Goal: Information Seeking & Learning: Learn about a topic

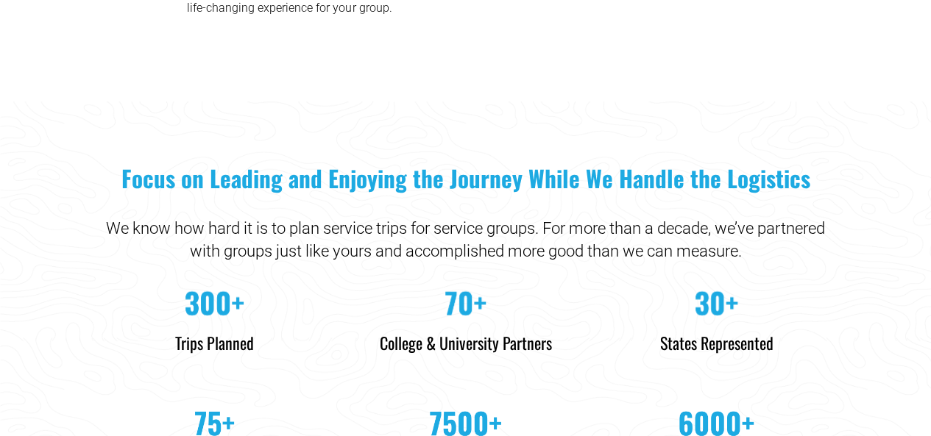
scroll to position [4343, 0]
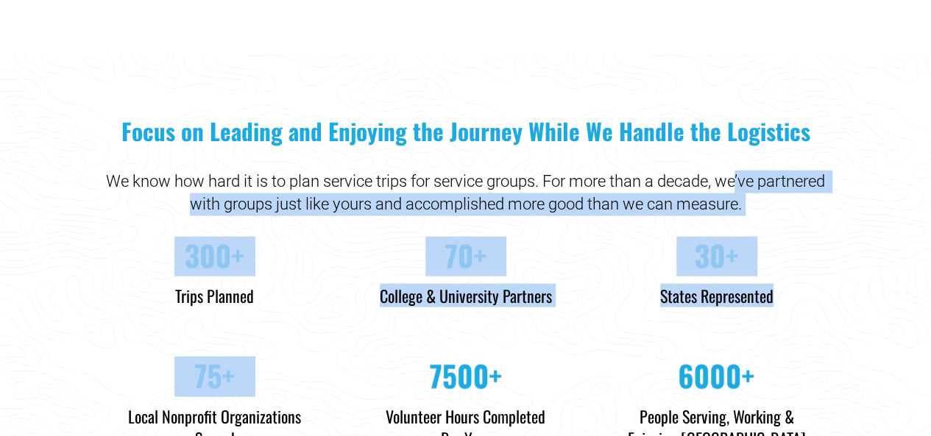
drag, startPoint x: 738, startPoint y: 176, endPoint x: 810, endPoint y: 300, distance: 143.4
click at [809, 300] on div "Focus on Leading and Enjoying the Journey While We Handle the Logistics We know…" at bounding box center [465, 292] width 931 height 353
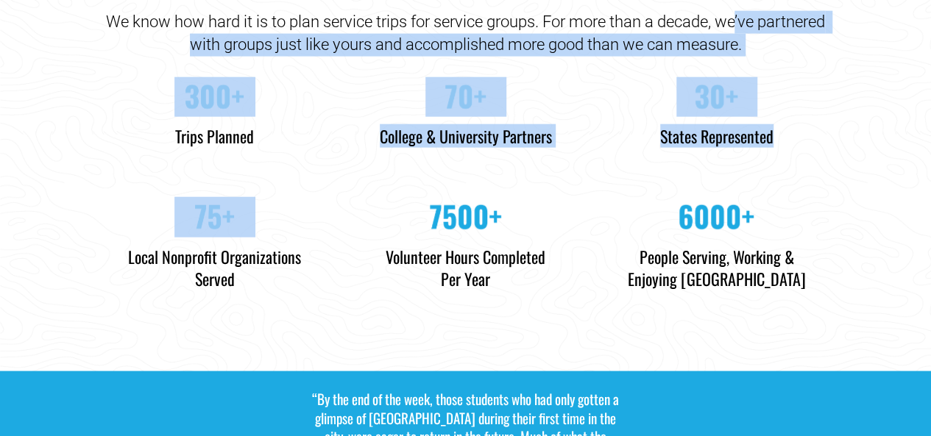
scroll to position [4564, 0]
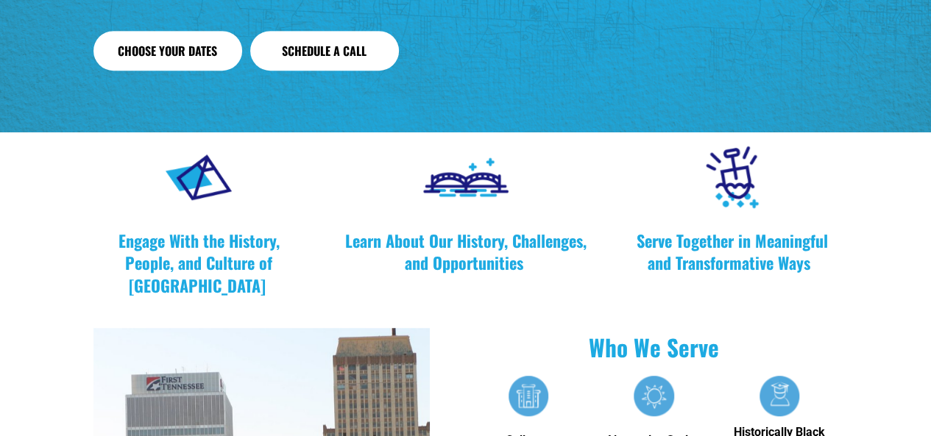
scroll to position [0, 0]
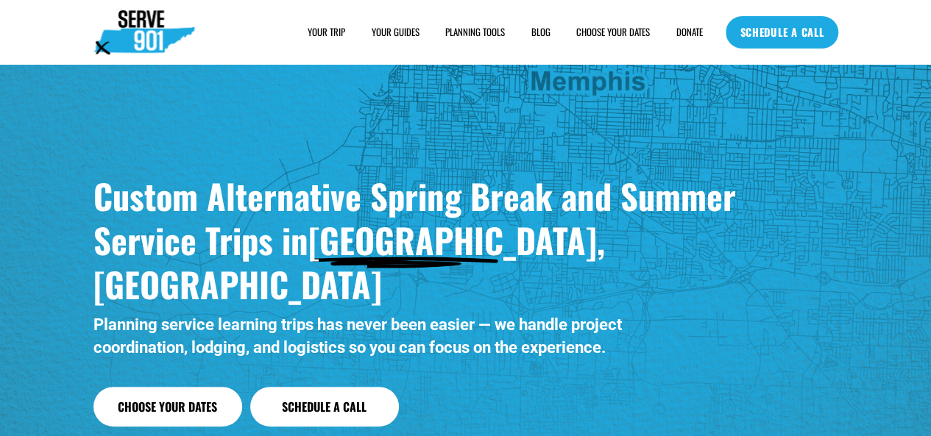
click at [702, 218] on strong "Custom Alternative Spring Break and Summer Service Trips in" at bounding box center [418, 218] width 651 height 94
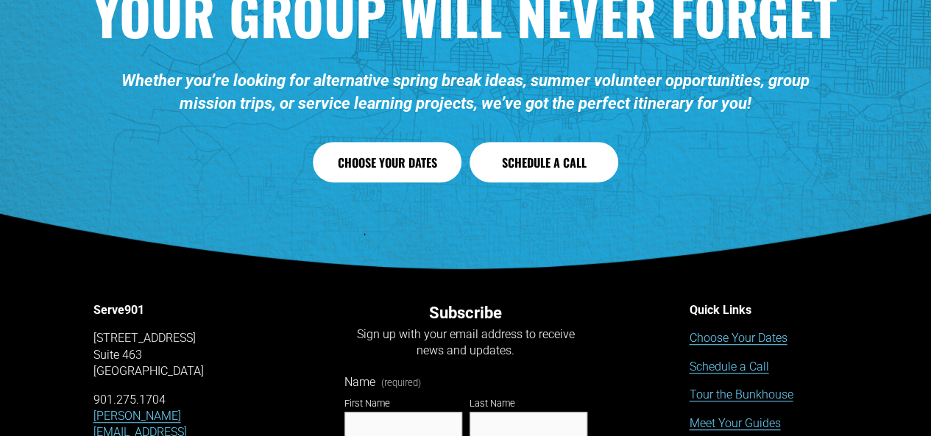
scroll to position [5962, 0]
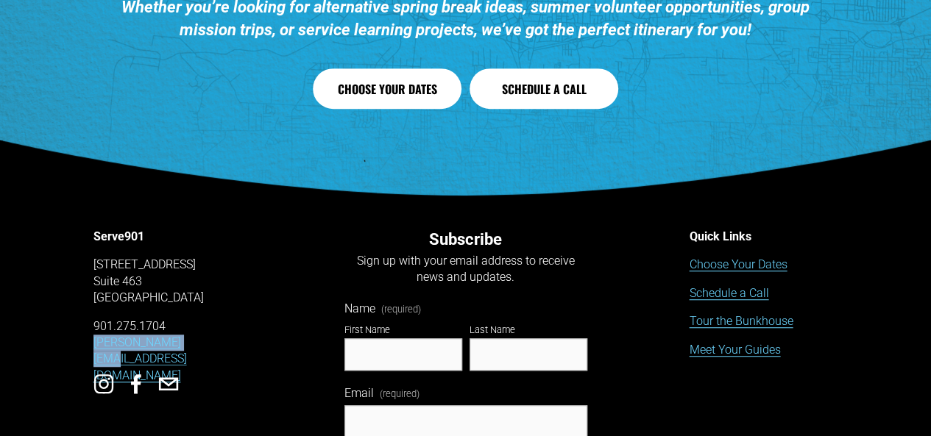
drag, startPoint x: 214, startPoint y: 254, endPoint x: 63, endPoint y: 265, distance: 152.0
click at [63, 265] on div "Serve901 1350 Concourse Ave, Suite 463 Memphis, TN 38104 901.275.1704 jeff@serv…" at bounding box center [465, 370] width 931 height 330
copy link "[PERSON_NAME][EMAIL_ADDRESS][DOMAIN_NAME]"
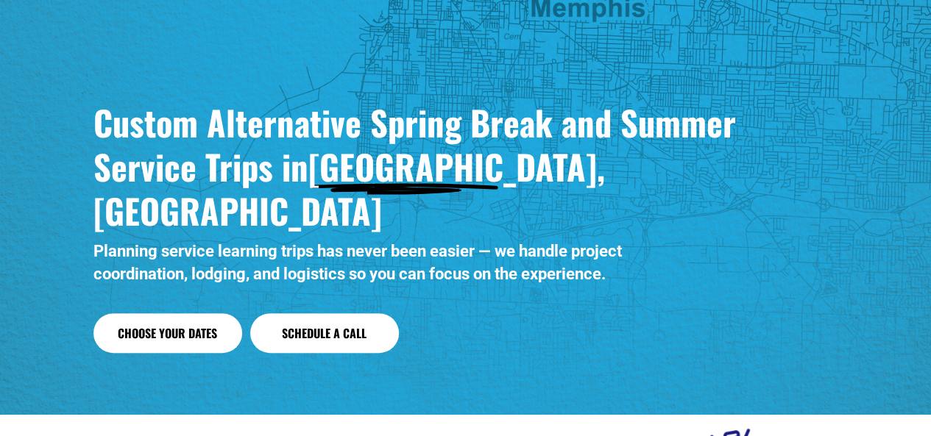
scroll to position [0, 0]
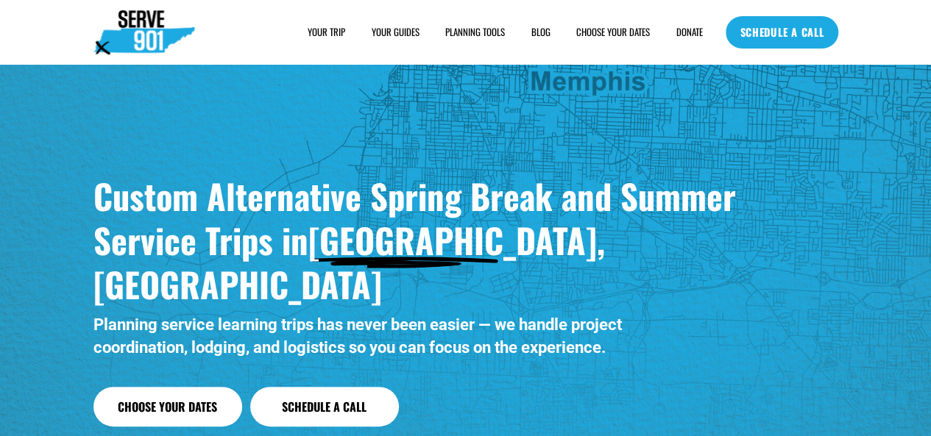
click at [0, 0] on span "FOOD" at bounding box center [0, 0] width 0 height 0
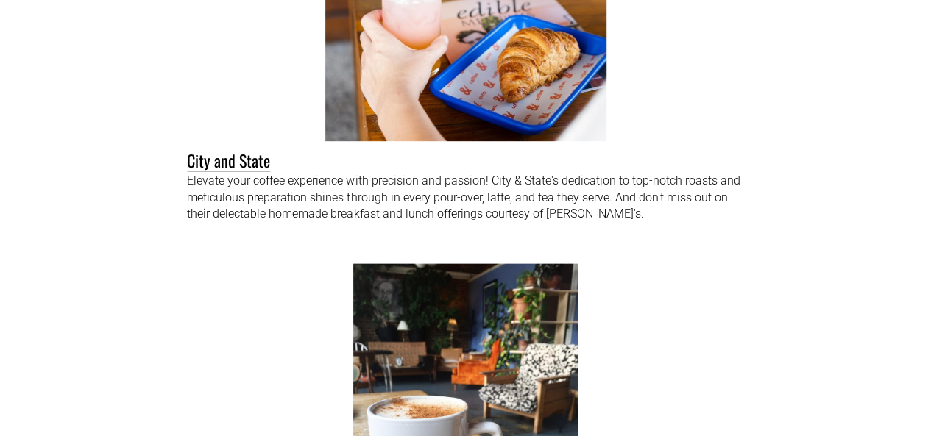
scroll to position [589, 0]
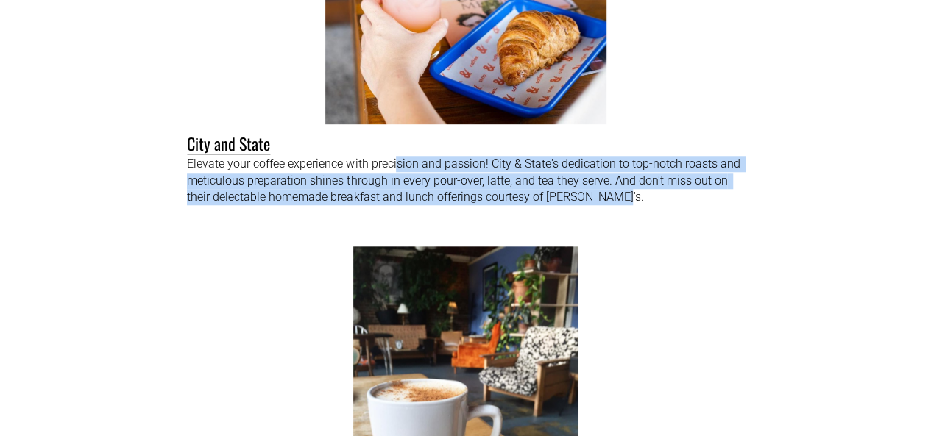
drag, startPoint x: 396, startPoint y: 170, endPoint x: 700, endPoint y: 216, distance: 307.4
click at [700, 216] on div "Elevate your coffee experience with precision and passion! City & State's dedic…" at bounding box center [465, 188] width 556 height 64
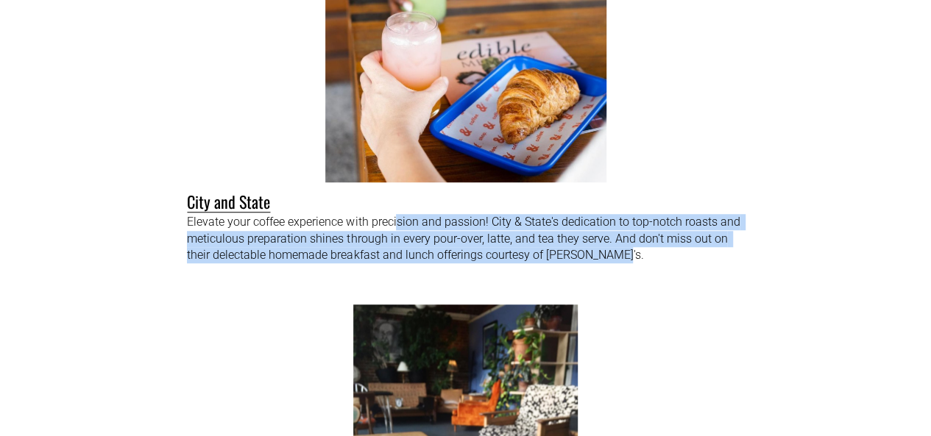
scroll to position [0, 0]
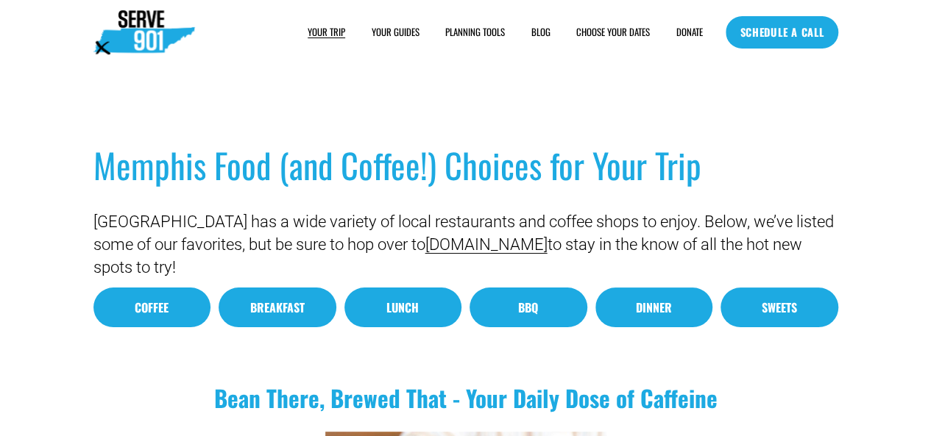
drag, startPoint x: 816, startPoint y: 162, endPoint x: 821, endPoint y: 272, distance: 109.8
click at [821, 272] on div "Memphis Food (and Coffee!) Choices for Your Trip Memphis has a wide variety of …" at bounding box center [465, 211] width 745 height 135
click at [821, 272] on p "Memphis has a wide variety of local restaurants and coffee shops to enjoy. Belo…" at bounding box center [465, 245] width 745 height 68
click at [0, 0] on span "FAQs" at bounding box center [0, 0] width 0 height 0
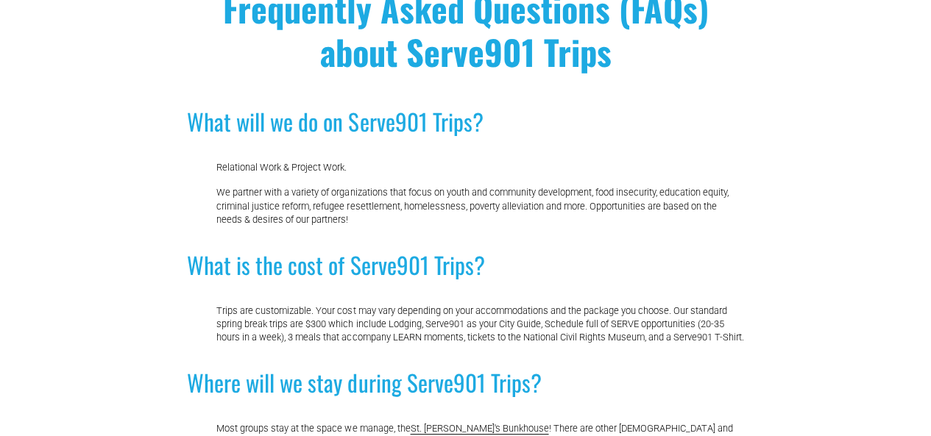
scroll to position [147, 0]
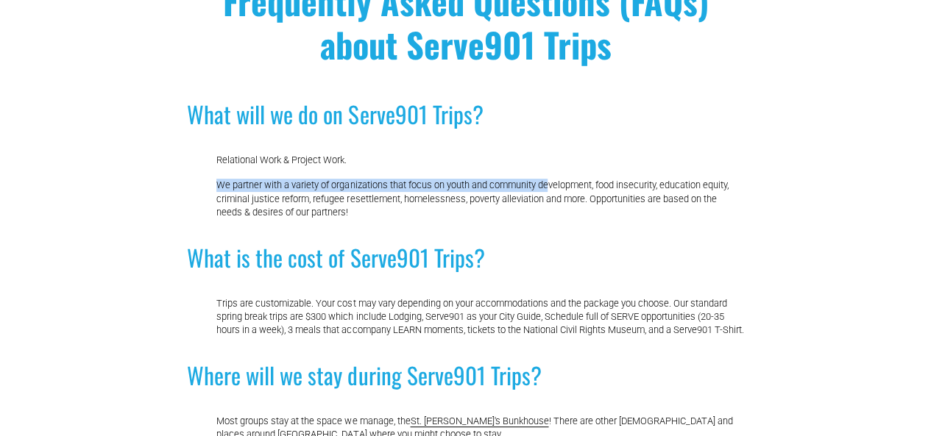
drag, startPoint x: 524, startPoint y: 149, endPoint x: 551, endPoint y: 194, distance: 52.8
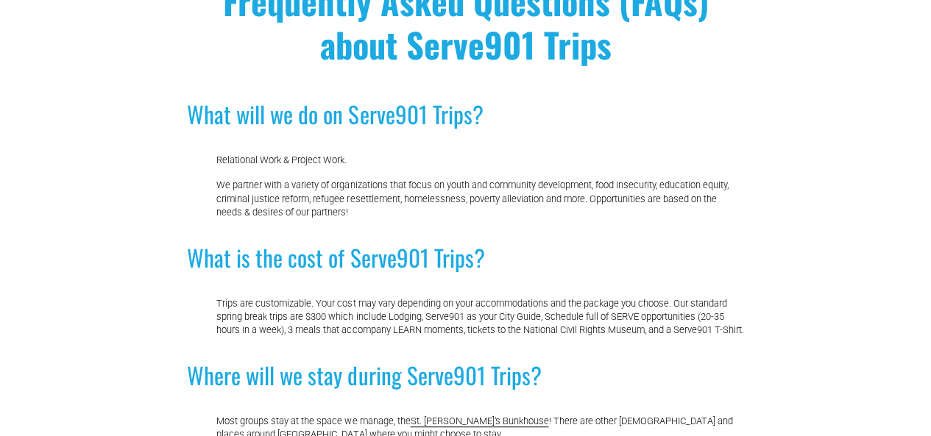
click at [546, 273] on h2 "What is the cost of Serve901 Trips?" at bounding box center [465, 258] width 556 height 31
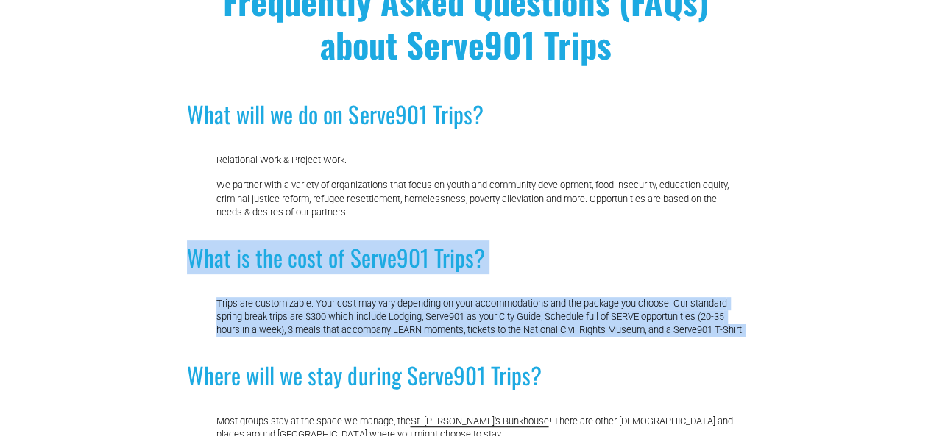
drag, startPoint x: 546, startPoint y: 273, endPoint x: 555, endPoint y: 325, distance: 52.3
click at [555, 325] on p "Trips are customizable. Your cost may vary depending on your accommodations and…" at bounding box center [479, 317] width 527 height 40
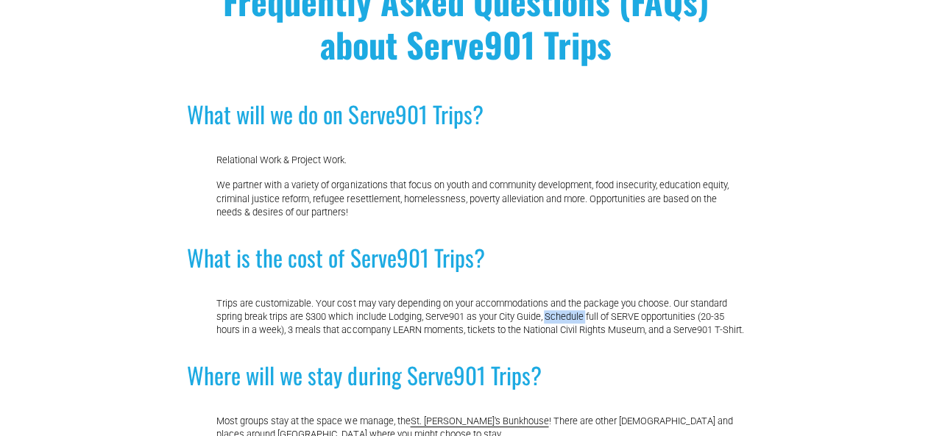
click at [555, 325] on p "Trips are customizable. Your cost may vary depending on your accommodations and…" at bounding box center [479, 317] width 527 height 40
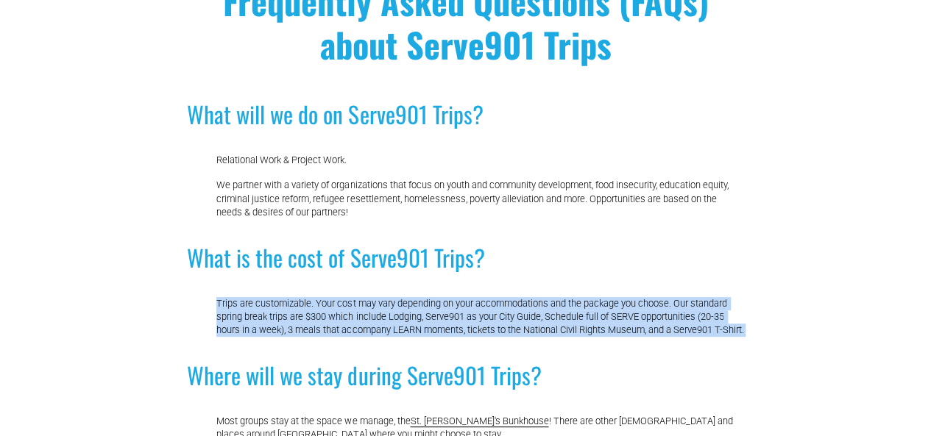
click at [555, 325] on p "Trips are customizable. Your cost may vary depending on your accommodations and…" at bounding box center [479, 317] width 527 height 40
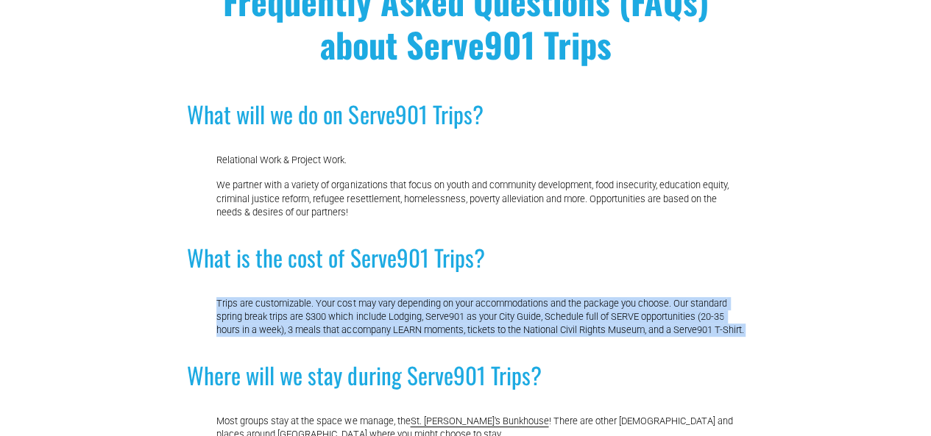
click at [704, 323] on p "Trips are customizable. Your cost may vary depending on your accommodations and…" at bounding box center [479, 317] width 527 height 40
drag, startPoint x: 676, startPoint y: 343, endPoint x: 208, endPoint y: 307, distance: 468.8
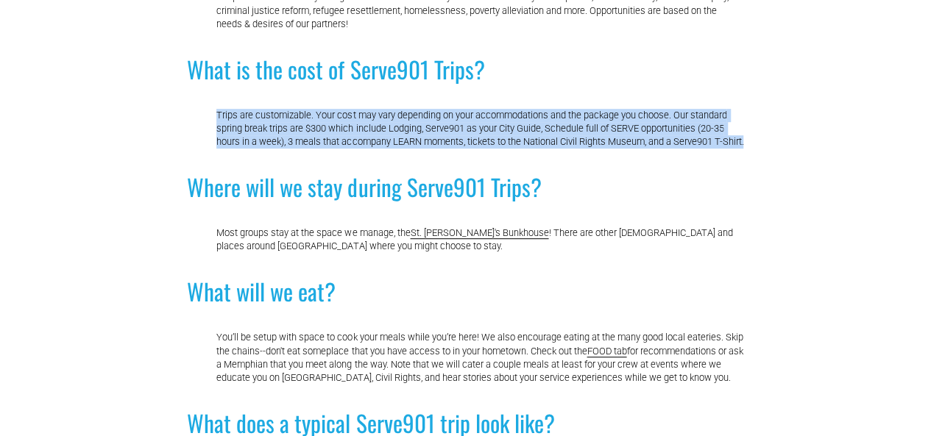
scroll to position [221, 0]
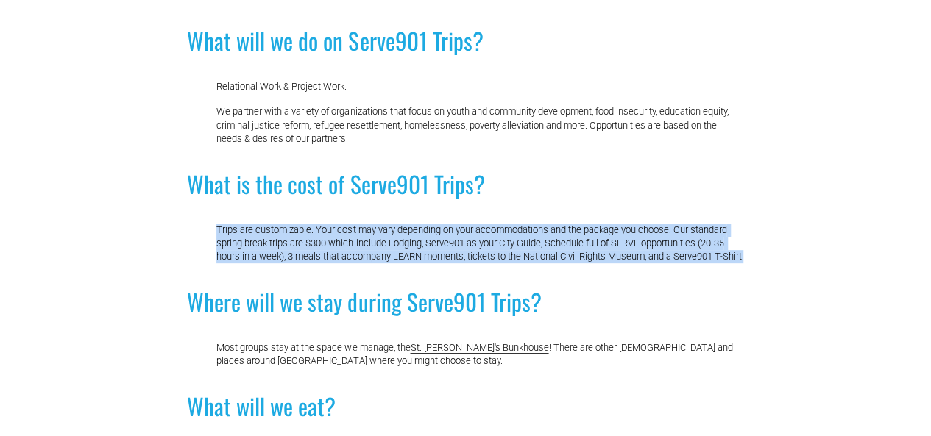
copy p "Trips are customizable. Your cost may vary depending on your accommodations and…"
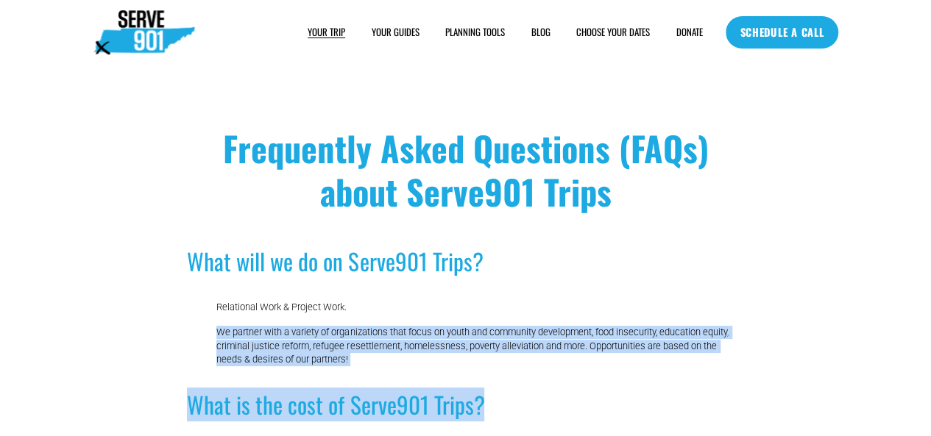
drag, startPoint x: 645, startPoint y: 307, endPoint x: 658, endPoint y: 370, distance: 64.7
click at [663, 346] on p "We partner with a variety of organizations that focus on youth and community de…" at bounding box center [479, 346] width 527 height 40
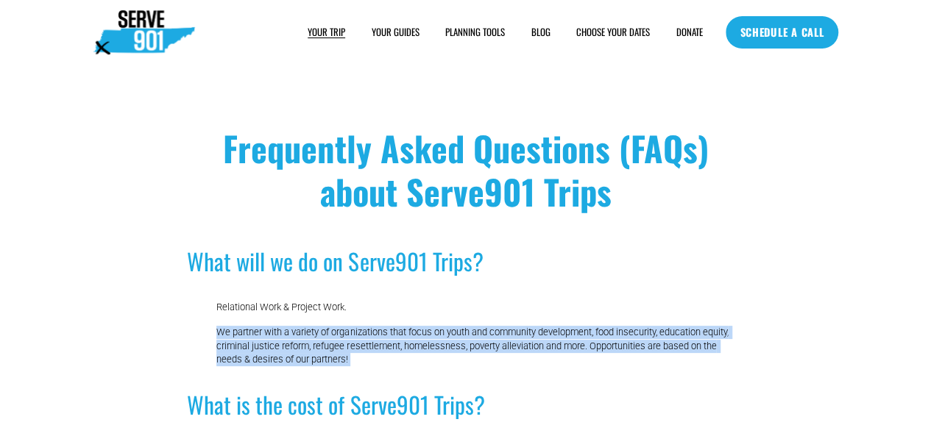
click at [663, 346] on p "We partner with a variety of organizations that focus on youth and community de…" at bounding box center [479, 346] width 527 height 40
click at [0, 0] on span "SAMPLE SCHEDULE" at bounding box center [0, 0] width 0 height 0
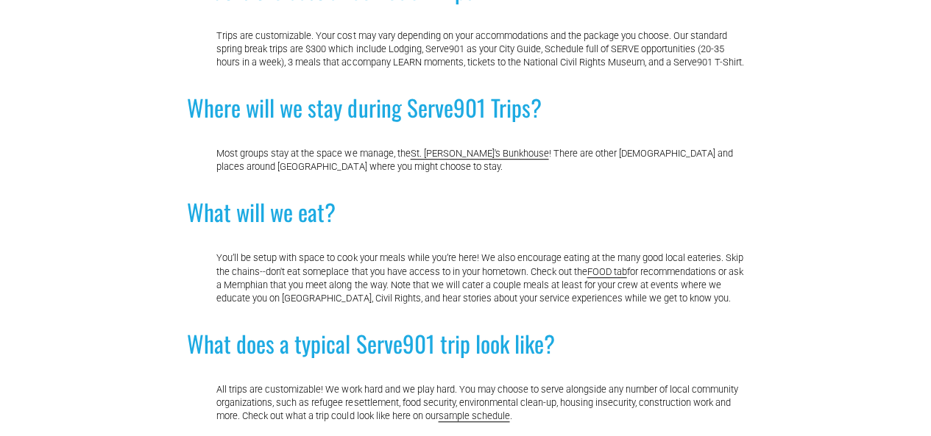
scroll to position [515, 0]
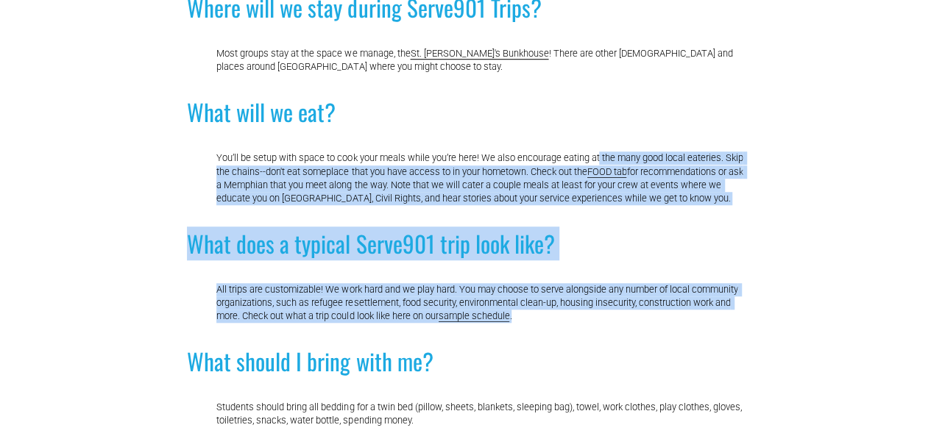
drag, startPoint x: 601, startPoint y: 153, endPoint x: 696, endPoint y: 346, distance: 215.0
click at [696, 346] on div "What will we do on Serve901 Trips? Relational Work & Project Work. We partner w…" at bounding box center [465, 442] width 556 height 1423
click at [696, 323] on p "All trips are customizable! We work hard and we play hard. You may choose to se…" at bounding box center [479, 303] width 527 height 40
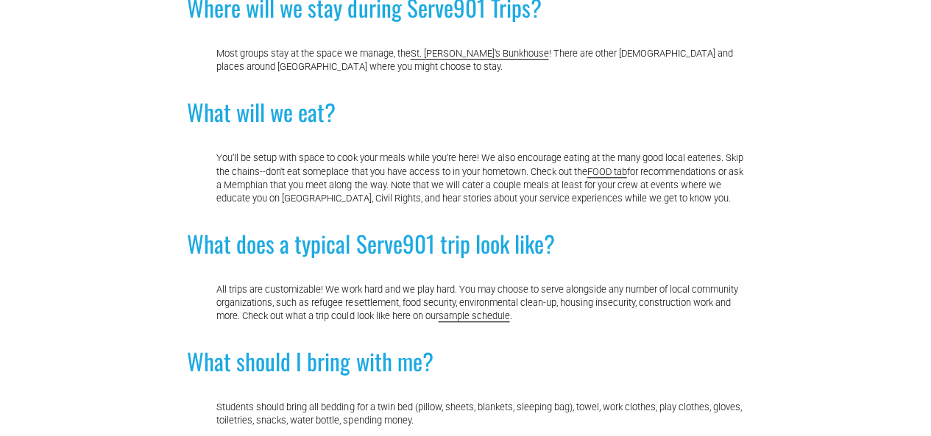
click at [696, 323] on p "All trips are customizable! We work hard and we play hard. You may choose to se…" at bounding box center [479, 303] width 527 height 40
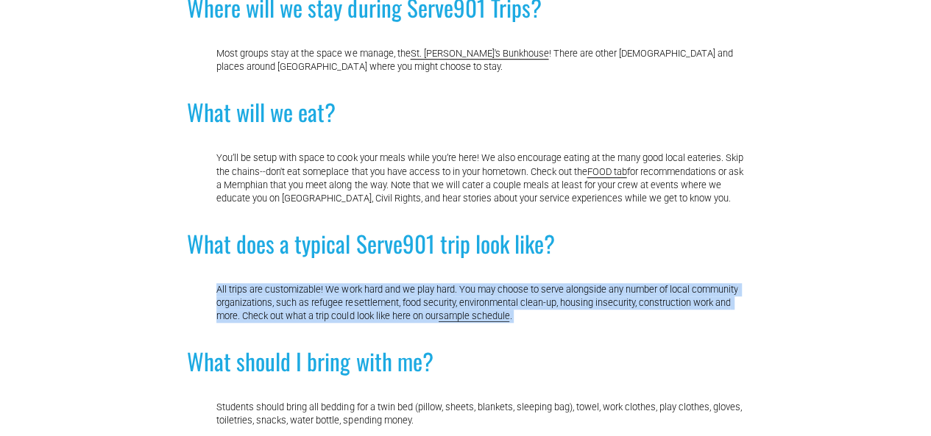
drag, startPoint x: 696, startPoint y: 346, endPoint x: 708, endPoint y: 310, distance: 38.2
click at [708, 311] on p "All trips are customizable! We work hard and we play hard. You may choose to se…" at bounding box center [479, 303] width 527 height 40
click at [711, 299] on div "What will we do on Serve901 Trips? Relational Work & Project Work. We partner w…" at bounding box center [465, 442] width 556 height 1423
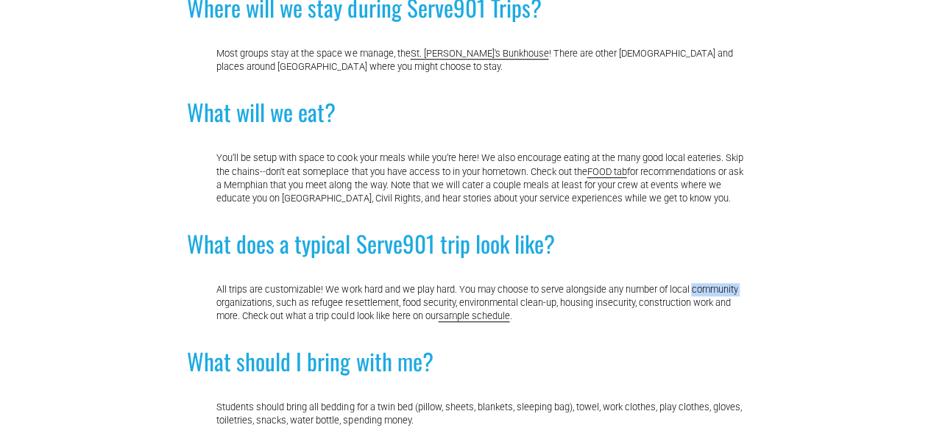
click at [711, 299] on div "What will we do on Serve901 Trips? Relational Work & Project Work. We partner w…" at bounding box center [465, 442] width 556 height 1423
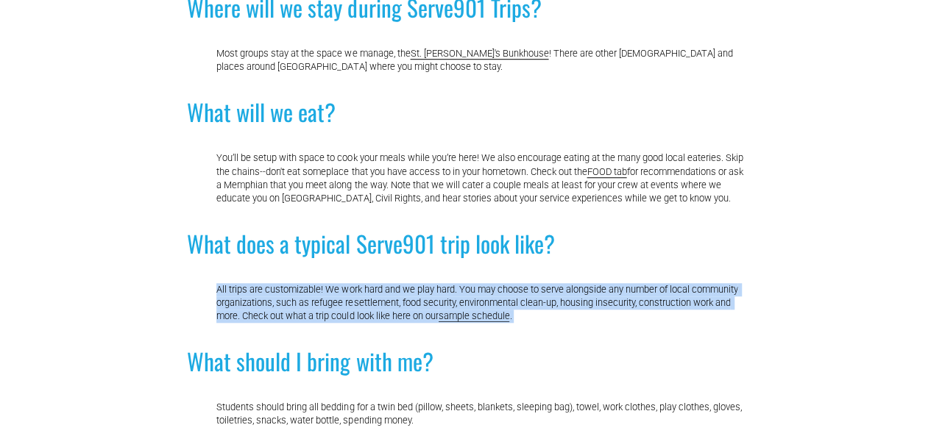
click at [711, 299] on div "What will we do on Serve901 Trips? Relational Work & Project Work. We partner w…" at bounding box center [465, 442] width 556 height 1423
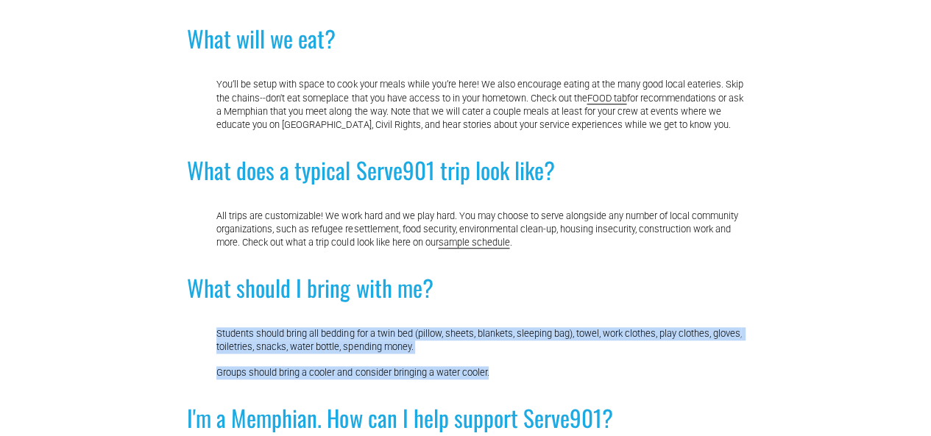
drag, startPoint x: 713, startPoint y: 328, endPoint x: 718, endPoint y: 401, distance: 73.0
click at [718, 401] on div "What will we do on Serve901 Trips? Relational Work & Project Work. We partner w…" at bounding box center [465, 369] width 556 height 1423
click at [718, 380] on p "Groups should bring a cooler and consider bringing a water cooler." at bounding box center [479, 373] width 527 height 13
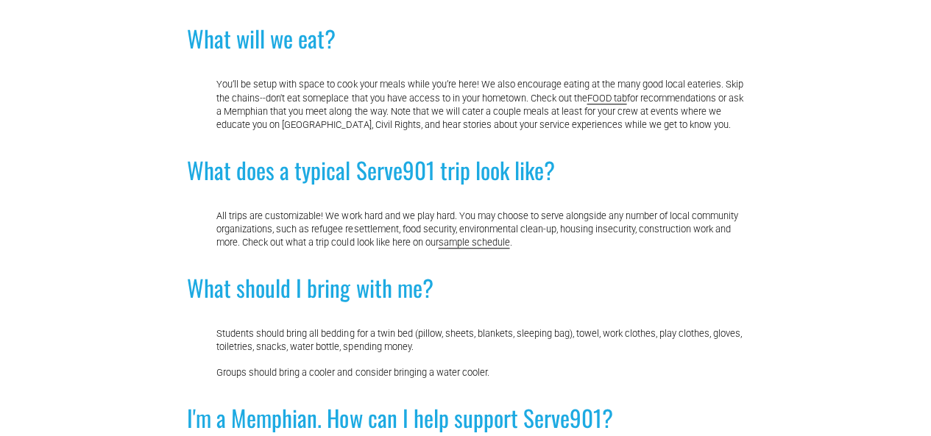
click at [718, 380] on p "Groups should bring a cooler and consider bringing a water cooler." at bounding box center [479, 373] width 527 height 13
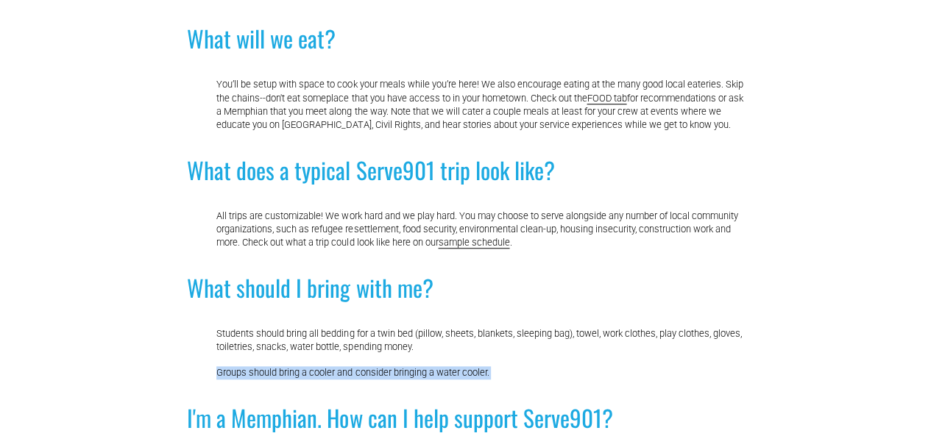
click at [718, 380] on p "Groups should bring a cooler and consider bringing a water cooler." at bounding box center [479, 373] width 527 height 13
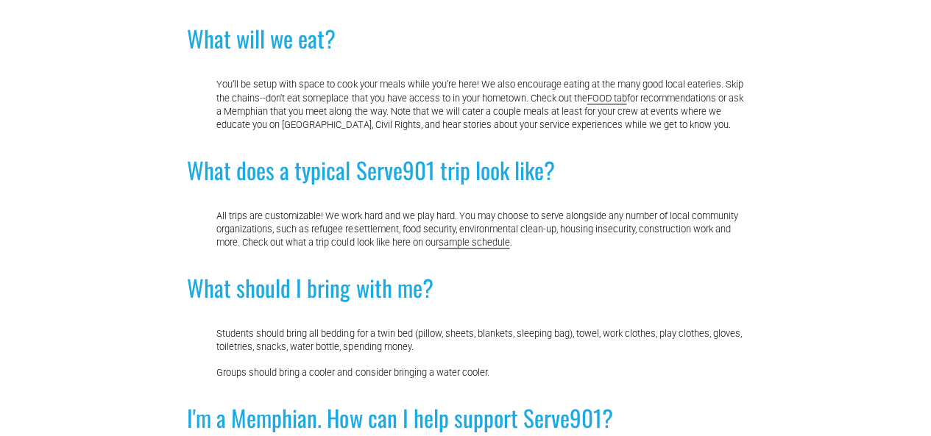
click at [711, 354] on p "Students should bring all bedding for a twin bed (pillow, sheets, blankets, sle…" at bounding box center [479, 341] width 527 height 26
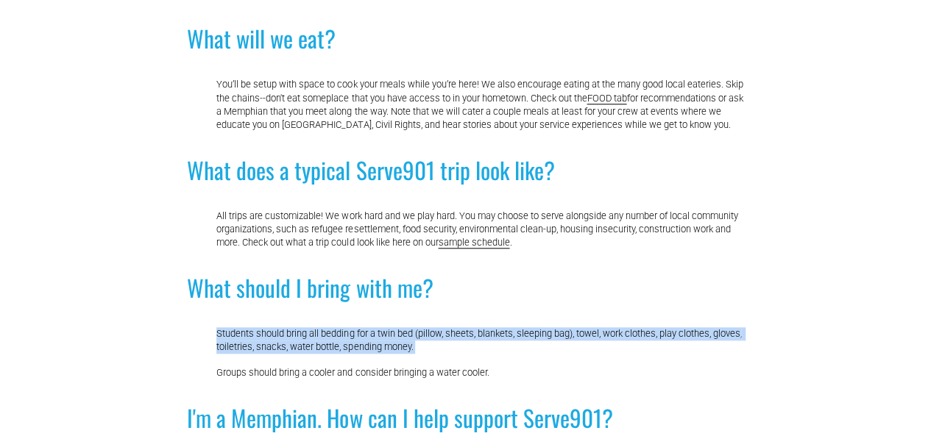
click at [711, 354] on p "Students should bring all bedding for a twin bed (pillow, sheets, blankets, sle…" at bounding box center [479, 341] width 527 height 26
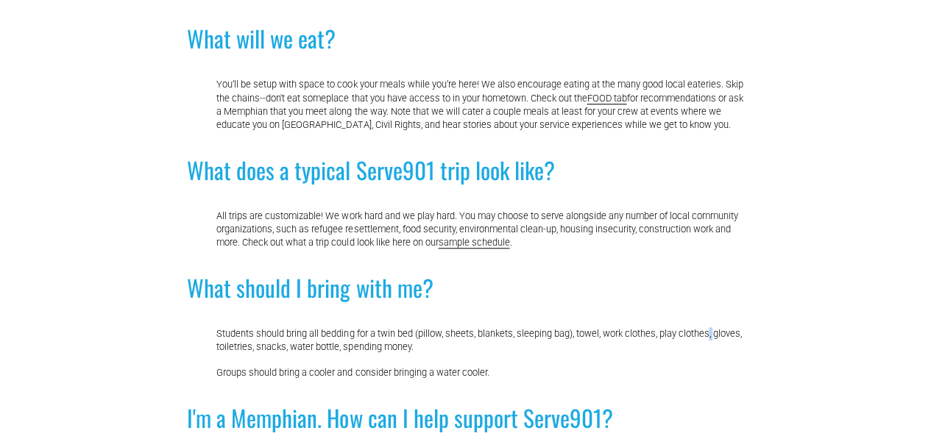
click at [711, 354] on p "Students should bring all bedding for a twin bed (pillow, sheets, blankets, sle…" at bounding box center [479, 341] width 527 height 26
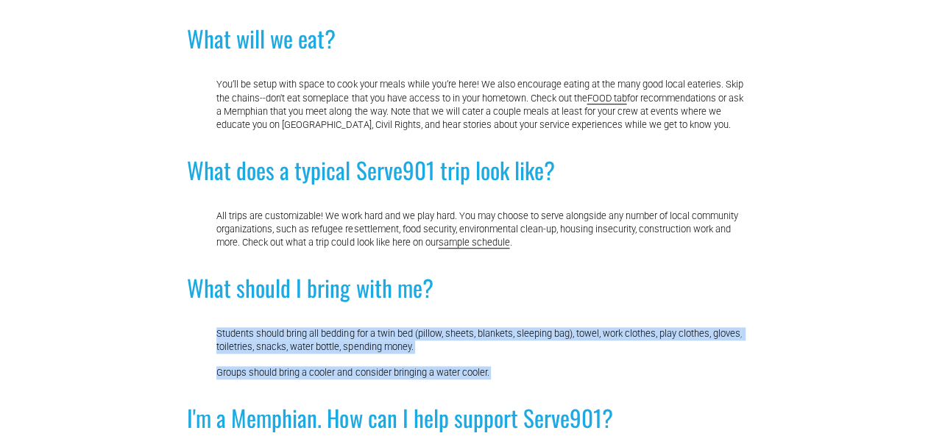
drag, startPoint x: 711, startPoint y: 359, endPoint x: 710, endPoint y: 386, distance: 27.2
click at [710, 386] on div "What will we do on Serve901 Trips? Relational Work & Project Work. We partner w…" at bounding box center [465, 369] width 556 height 1423
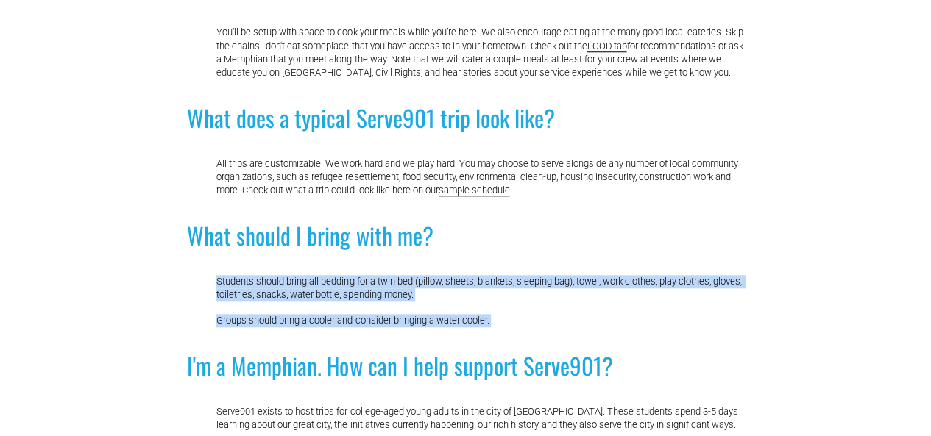
scroll to position [662, 0]
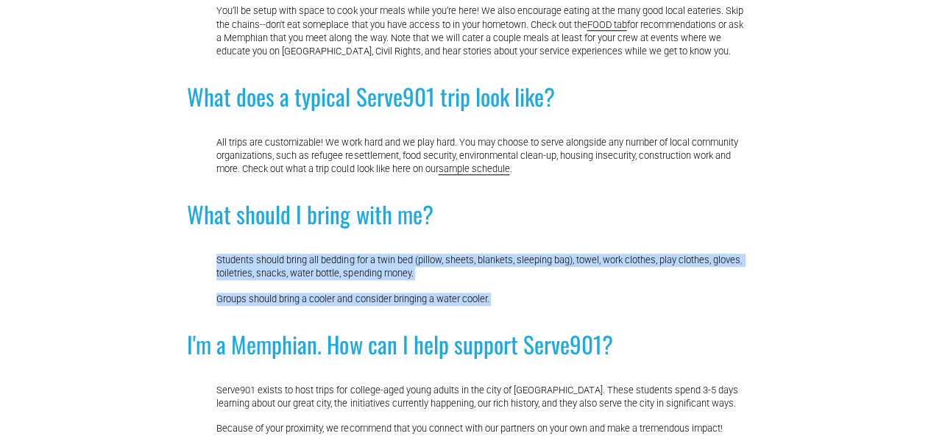
click at [704, 270] on div "What will we do on Serve901 Trips? Relational Work & Project Work. We partner w…" at bounding box center [465, 295] width 556 height 1423
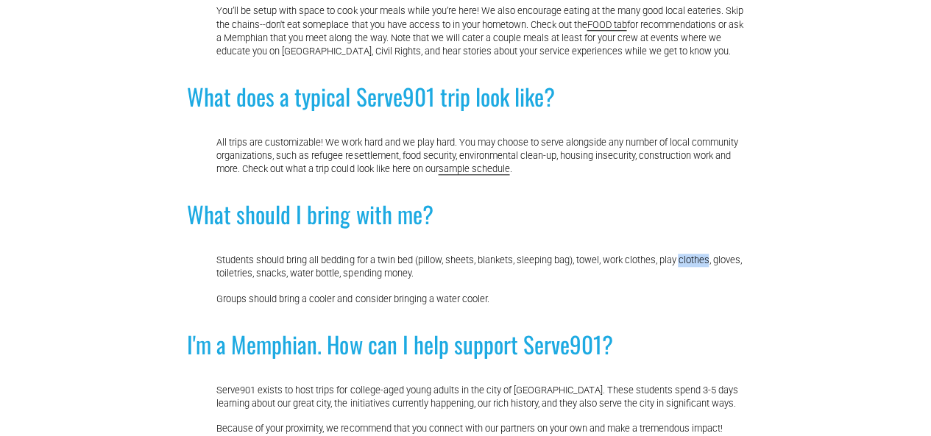
click at [704, 270] on div "What will we do on Serve901 Trips? Relational Work & Project Work. We partner w…" at bounding box center [465, 295] width 556 height 1423
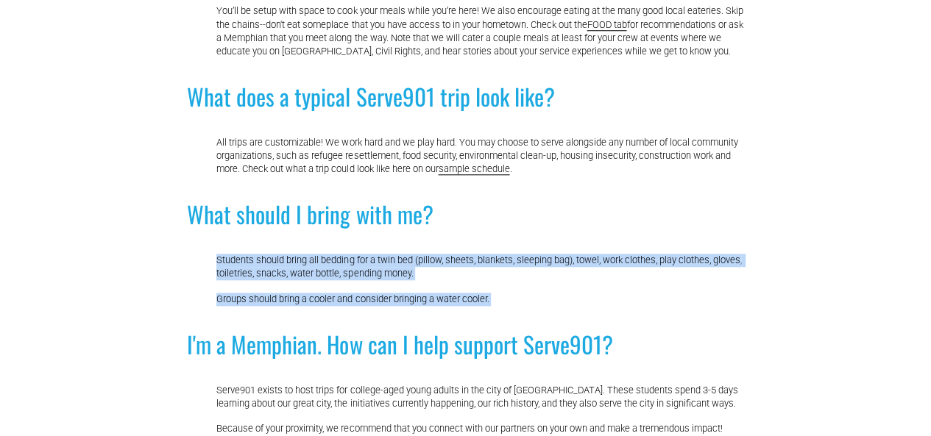
drag, startPoint x: 704, startPoint y: 270, endPoint x: 709, endPoint y: 323, distance: 53.2
click at [709, 323] on div "What will we do on Serve901 Trips? Relational Work & Project Work. We partner w…" at bounding box center [465, 295] width 556 height 1423
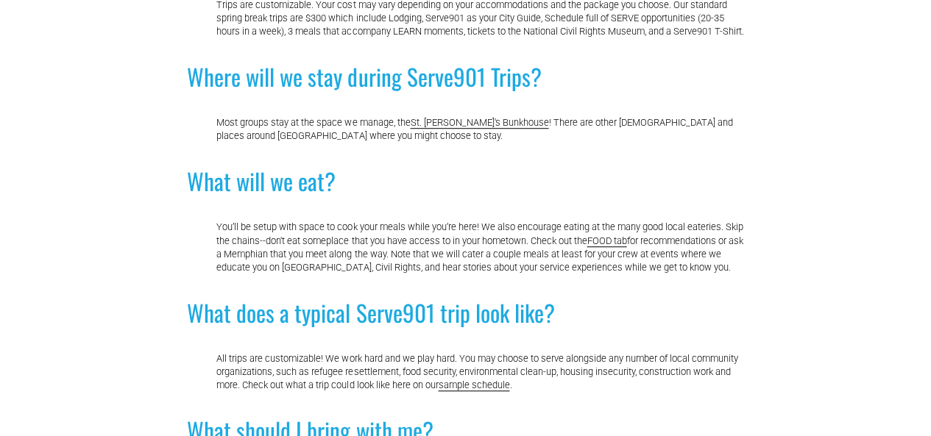
scroll to position [442, 0]
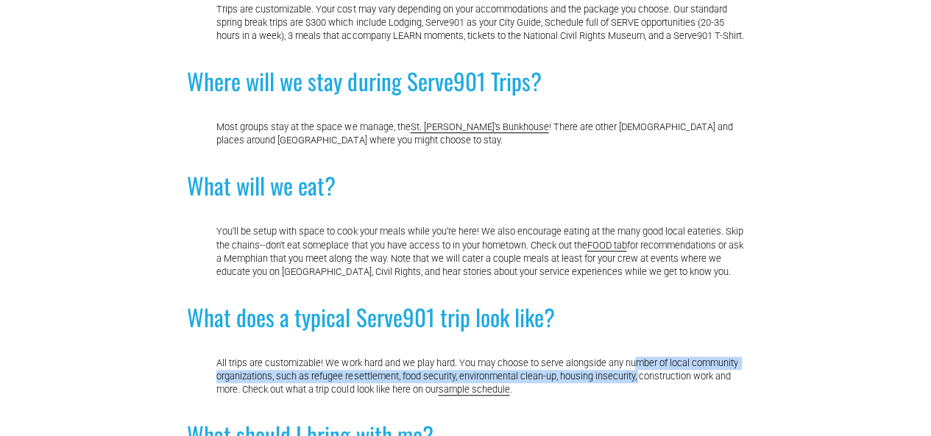
drag, startPoint x: 640, startPoint y: 372, endPoint x: 643, endPoint y: 405, distance: 33.2
click at [643, 397] on p "All trips are customizable! We work hard and we play hard. You may choose to se…" at bounding box center [479, 377] width 527 height 40
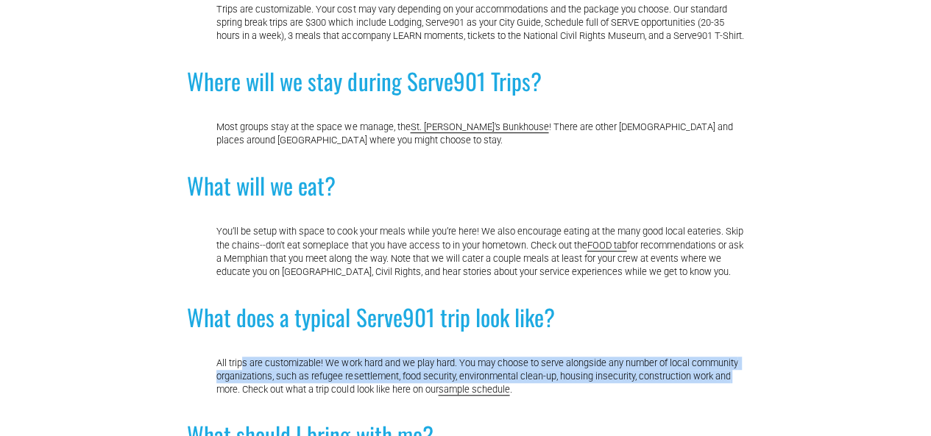
drag, startPoint x: 246, startPoint y: 385, endPoint x: 755, endPoint y: 410, distance: 510.0
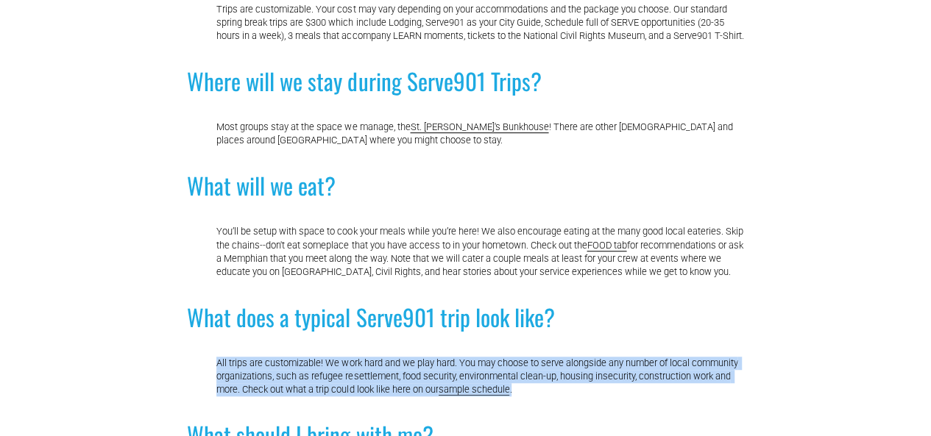
drag, startPoint x: 551, startPoint y: 414, endPoint x: 202, endPoint y: 393, distance: 350.3
copy p "All trips are customizable! We work hard and we play hard. You may choose to se…"
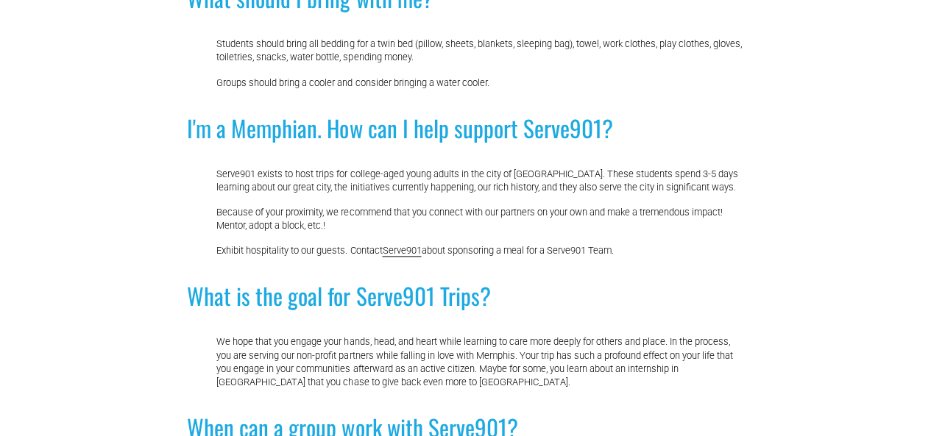
scroll to position [883, 0]
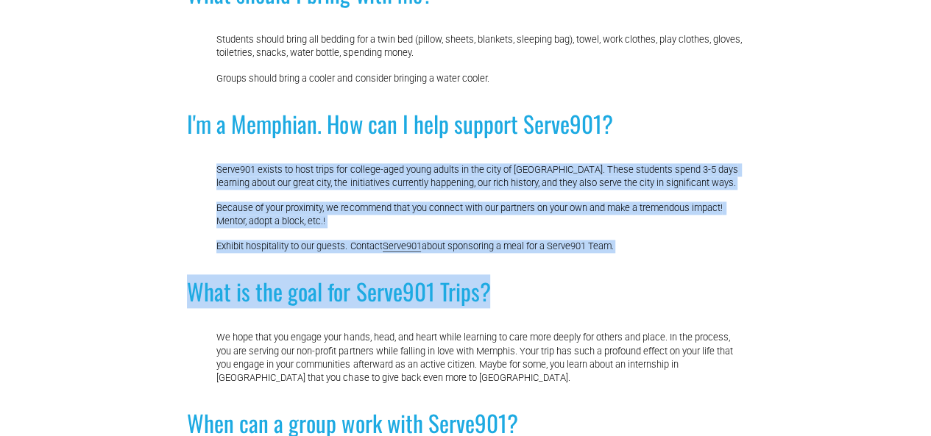
drag, startPoint x: 723, startPoint y: 158, endPoint x: 749, endPoint y: 319, distance: 164.1
click at [749, 319] on div "Frequently Asked Questions (FAQs) about Serve901 Trips What will we do on Serve…" at bounding box center [465, 34] width 931 height 1583
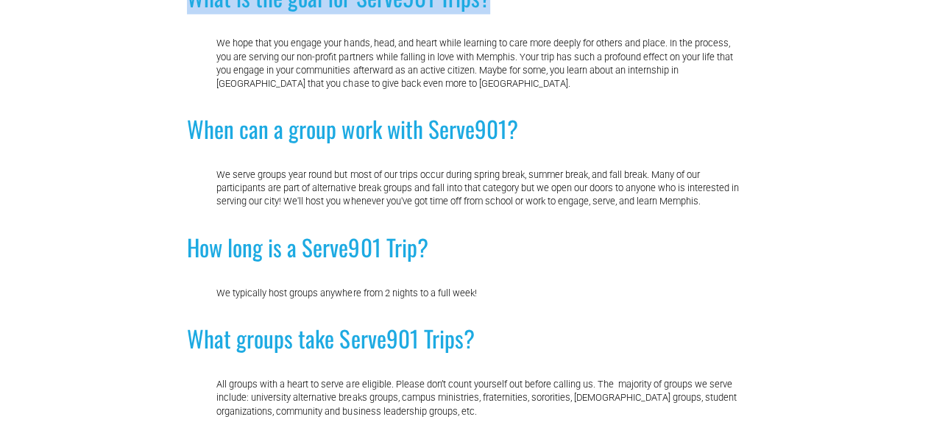
scroll to position [1251, 0]
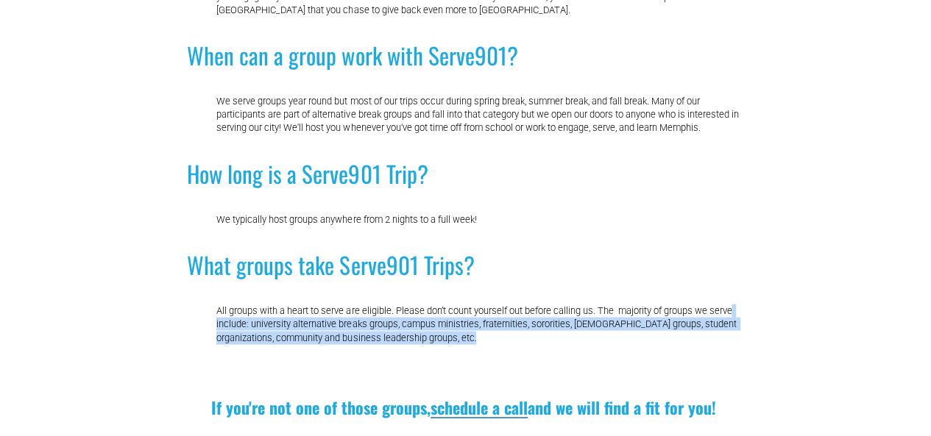
drag, startPoint x: 735, startPoint y: 311, endPoint x: 743, endPoint y: 396, distance: 85.7
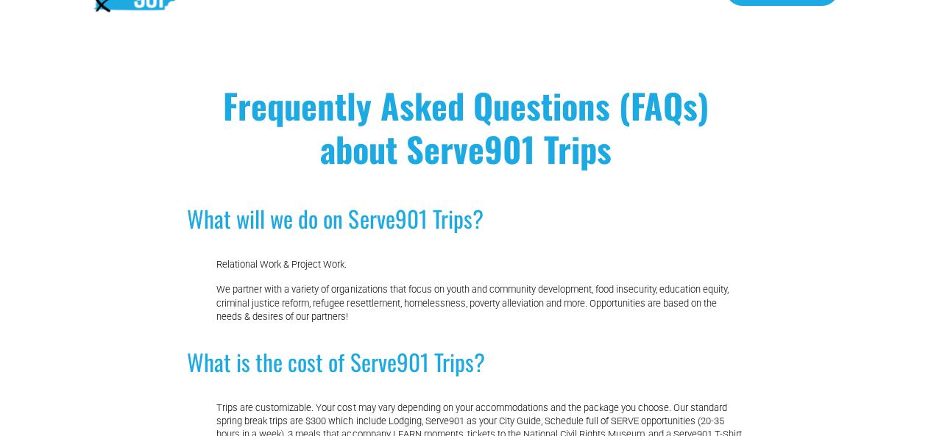
scroll to position [0, 0]
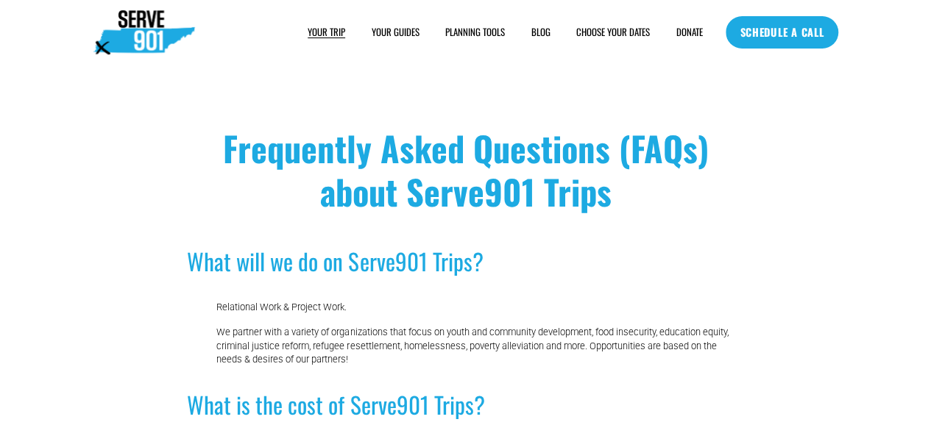
click at [537, 31] on link "BLOG" at bounding box center [540, 32] width 19 height 15
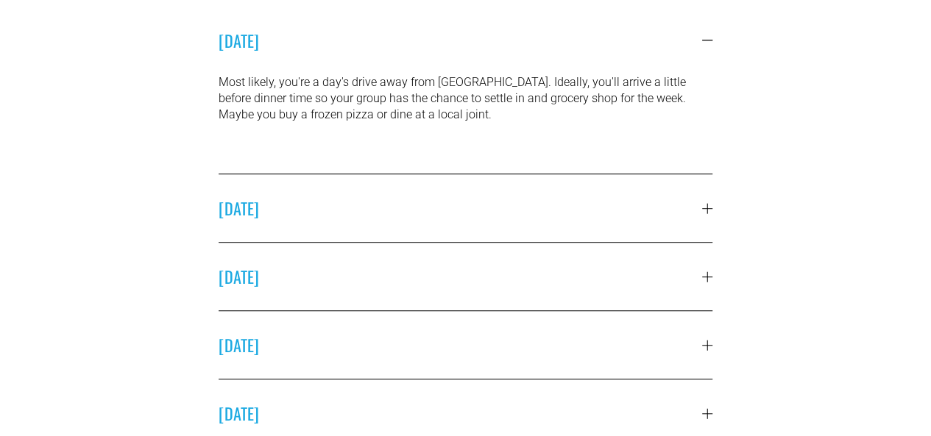
scroll to position [368, 0]
click at [567, 230] on button "[DATE]" at bounding box center [466, 208] width 494 height 68
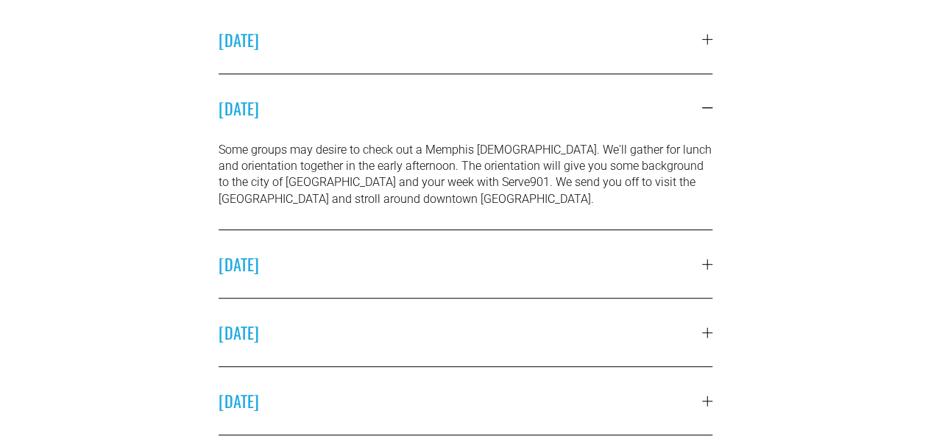
click at [565, 265] on span "[DATE]" at bounding box center [461, 264] width 484 height 24
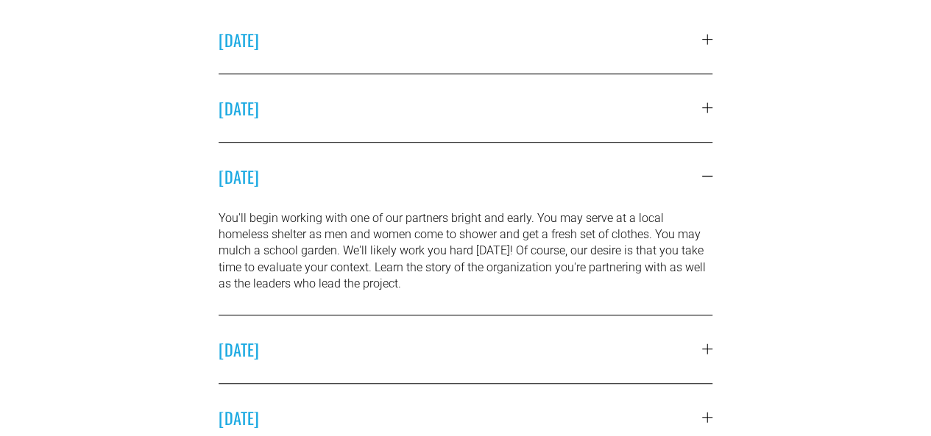
drag, startPoint x: 583, startPoint y: 213, endPoint x: 612, endPoint y: 280, distance: 73.8
click at [612, 280] on li "MONDAY You'll begin working with one of our partners bright and early. You may …" at bounding box center [466, 229] width 494 height 173
drag, startPoint x: 612, startPoint y: 280, endPoint x: 641, endPoint y: 173, distance: 111.2
click at [641, 173] on li "MONDAY You'll begin working with one of our partners bright and early. You may …" at bounding box center [466, 229] width 494 height 173
click at [679, 355] on span "TUESDAY" at bounding box center [461, 350] width 484 height 24
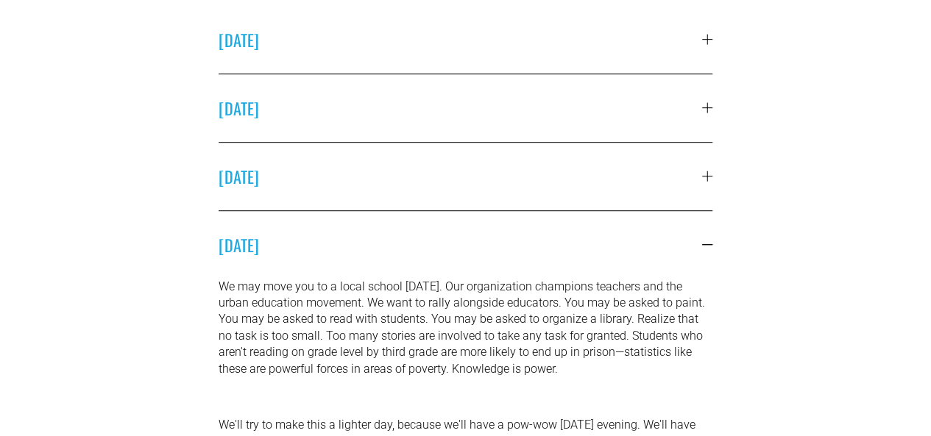
drag, startPoint x: 643, startPoint y: 254, endPoint x: 658, endPoint y: 333, distance: 80.8
click at [658, 333] on li "TUESDAY We may move you to a local school on Tuesday. Our organization champion…" at bounding box center [466, 350] width 494 height 279
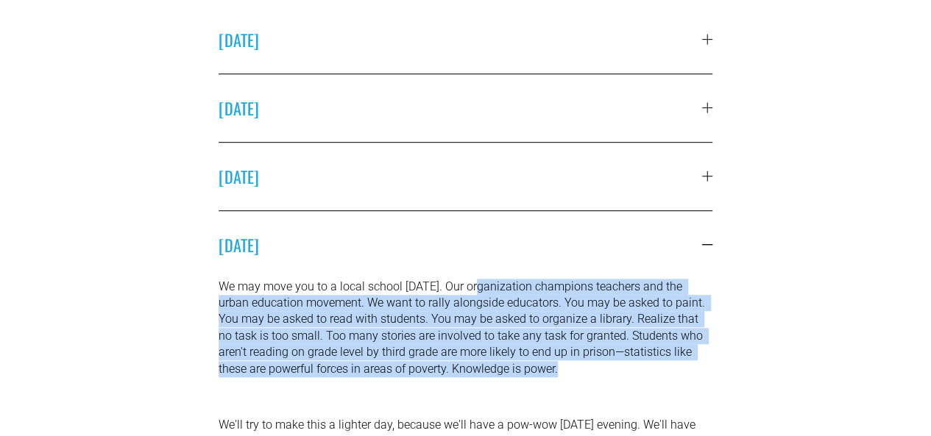
drag, startPoint x: 508, startPoint y: 315, endPoint x: 587, endPoint y: 395, distance: 112.9
click at [587, 395] on div "We may move you to a local school on Tuesday. Our organization champions teache…" at bounding box center [466, 384] width 494 height 211
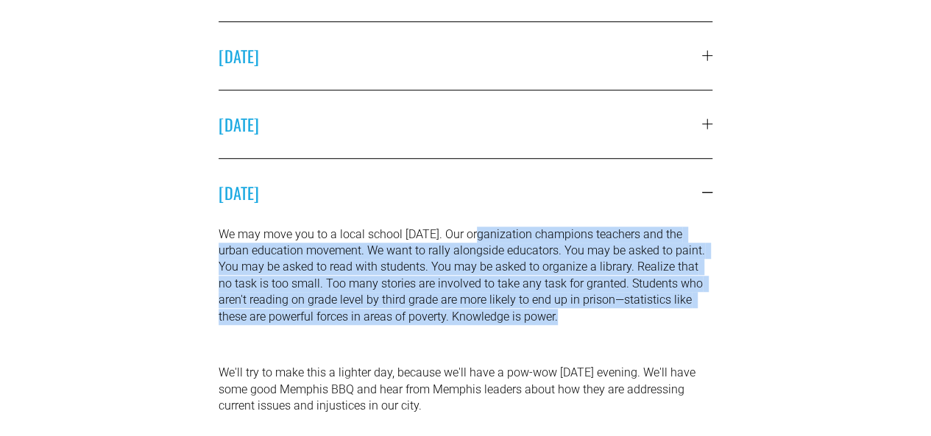
scroll to position [442, 0]
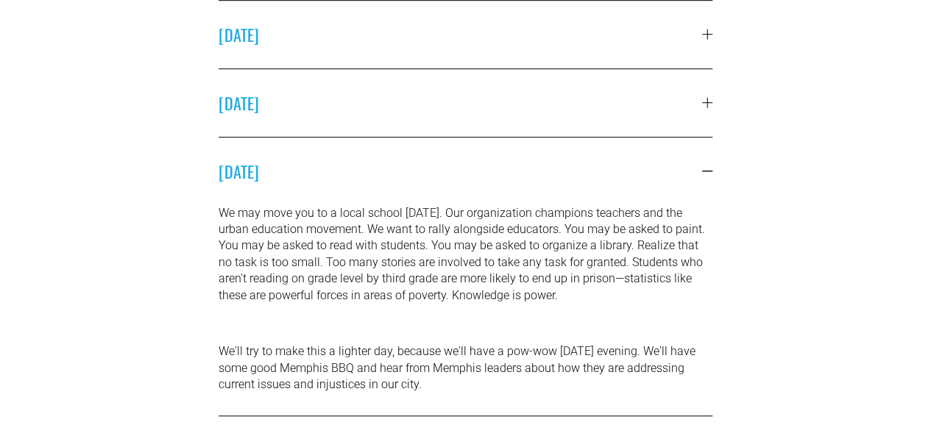
click at [587, 393] on p "We'll try to make this a lighter day, because we'll have a pow-wow on Tuesday e…" at bounding box center [466, 368] width 494 height 49
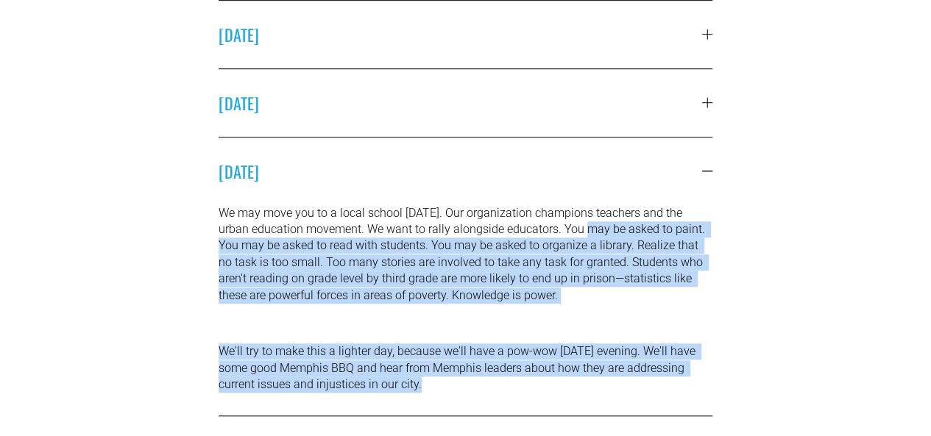
drag, startPoint x: 587, startPoint y: 395, endPoint x: 576, endPoint y: 224, distance: 171.2
click at [575, 226] on div "We may move you to a local school on Tuesday. Our organization champions teache…" at bounding box center [466, 310] width 494 height 211
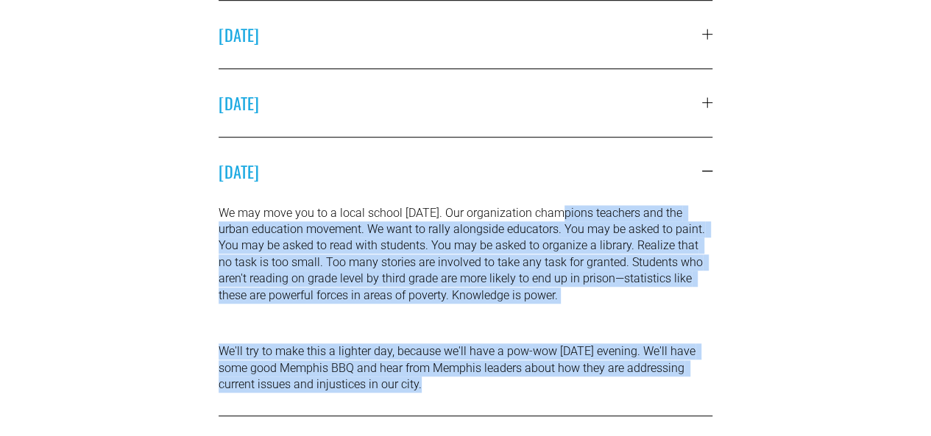
click at [576, 224] on p "We may move you to a local school on Tuesday. Our organization champions teache…" at bounding box center [466, 254] width 494 height 99
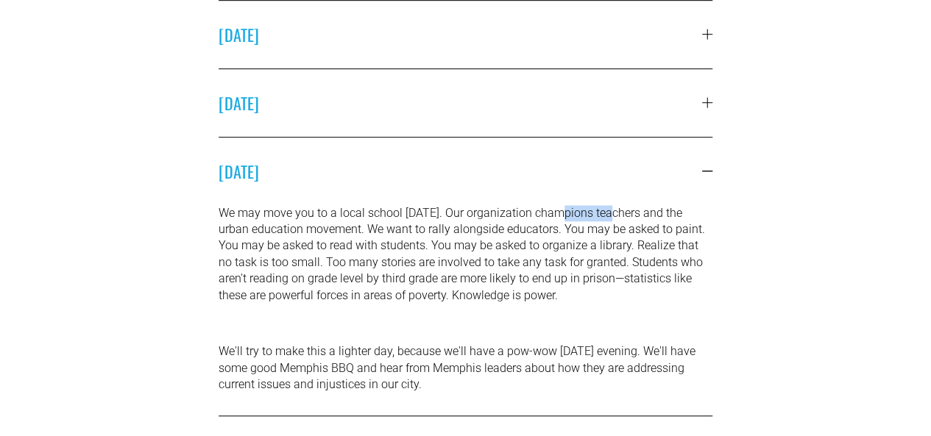
click at [576, 225] on p "We may move you to a local school on Tuesday. Our organization champions teache…" at bounding box center [466, 254] width 494 height 99
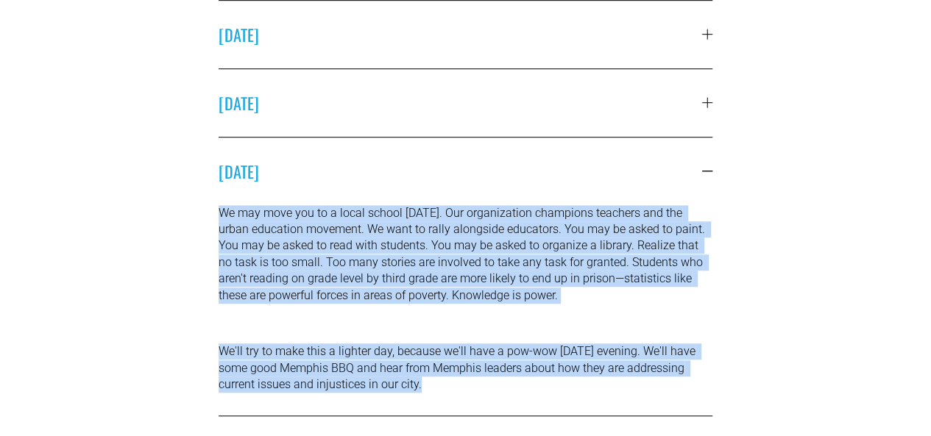
drag, startPoint x: 576, startPoint y: 225, endPoint x: 597, endPoint y: 369, distance: 145.1
click at [597, 369] on div "We may move you to a local school on Tuesday. Our organization champions teache…" at bounding box center [466, 310] width 494 height 211
click at [597, 369] on p "We'll try to make this a lighter day, because we'll have a pow-wow on Tuesday e…" at bounding box center [466, 368] width 494 height 49
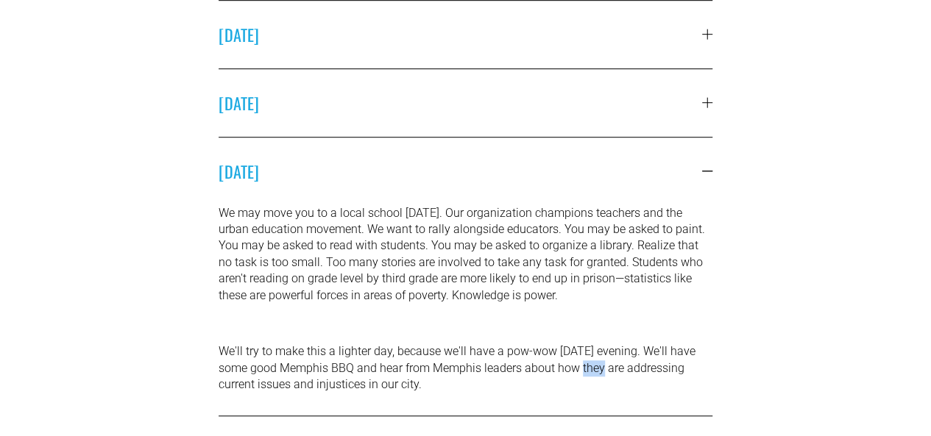
click at [597, 369] on p "We'll try to make this a lighter day, because we'll have a pow-wow on Tuesday e…" at bounding box center [466, 368] width 494 height 49
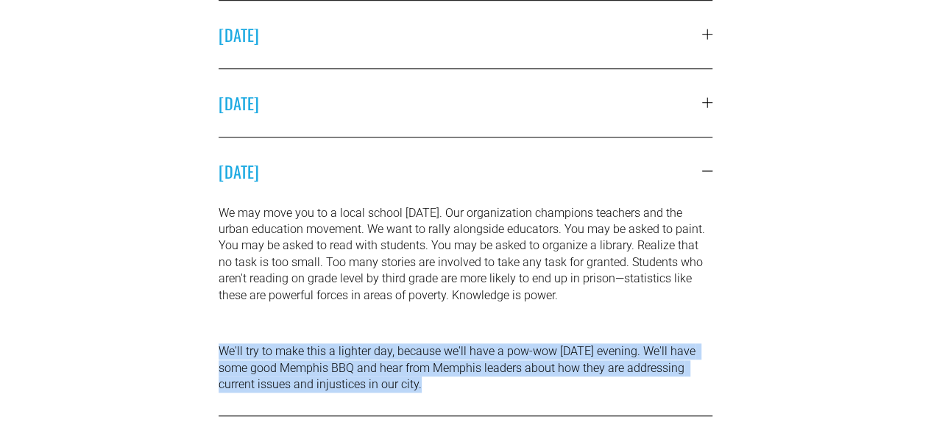
click at [597, 369] on p "We'll try to make this a lighter day, because we'll have a pow-wow on Tuesday e…" at bounding box center [466, 368] width 494 height 49
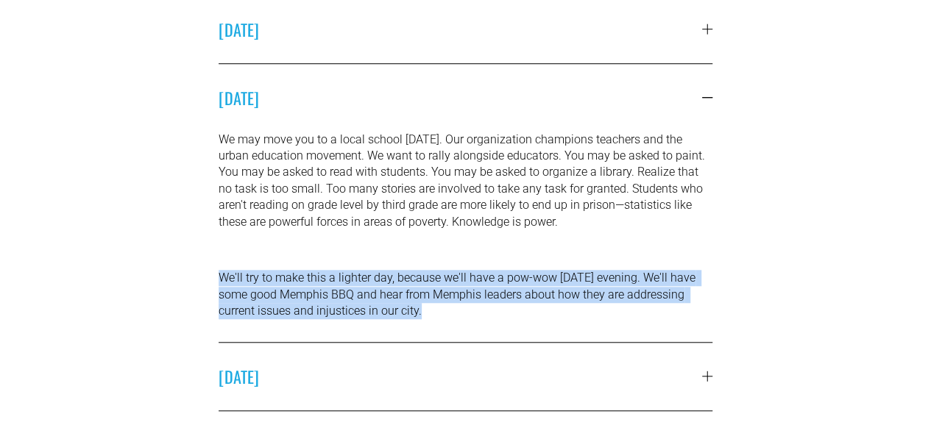
click at [597, 369] on button "WEDNESDAY" at bounding box center [466, 377] width 494 height 68
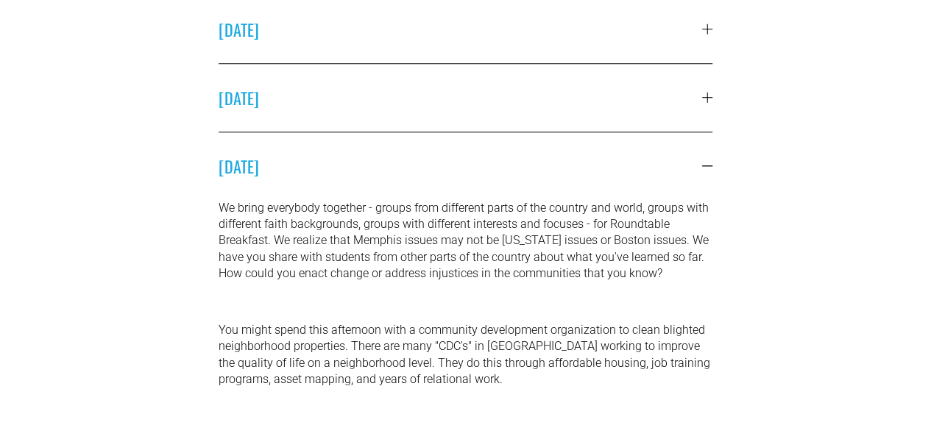
drag, startPoint x: 556, startPoint y: 185, endPoint x: 599, endPoint y: 337, distance: 158.4
click at [599, 337] on li "WEDNESDAY We bring everybody together - groups from different parts of the coun…" at bounding box center [466, 285] width 494 height 307
click at [599, 337] on p "You might spend this afternoon with a community development organization to cle…" at bounding box center [466, 355] width 494 height 66
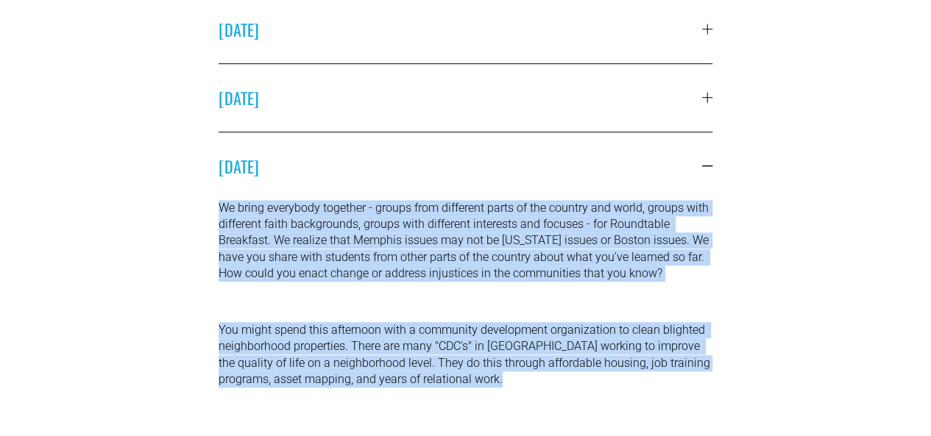
drag, startPoint x: 599, startPoint y: 337, endPoint x: 613, endPoint y: 199, distance: 138.3
click at [612, 202] on li "WEDNESDAY We bring everybody together - groups from different parts of the coun…" at bounding box center [466, 285] width 494 height 307
click at [613, 199] on button "WEDNESDAY" at bounding box center [466, 166] width 494 height 68
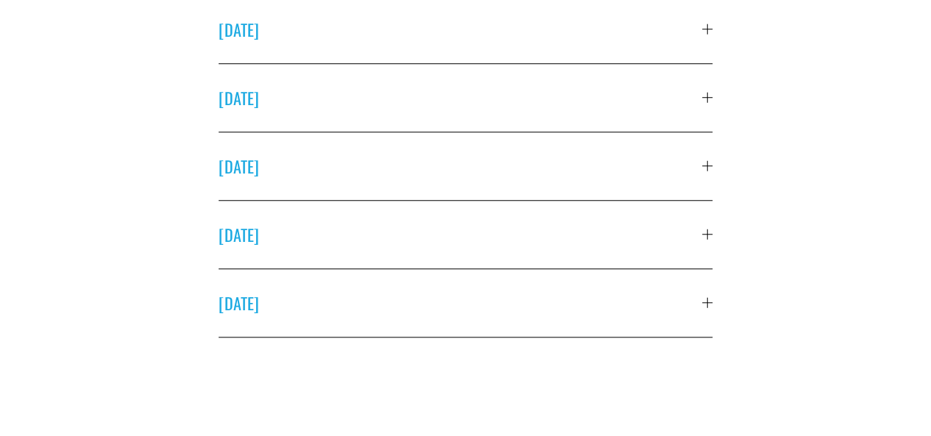
click at [615, 170] on span "WEDNESDAY" at bounding box center [461, 167] width 484 height 24
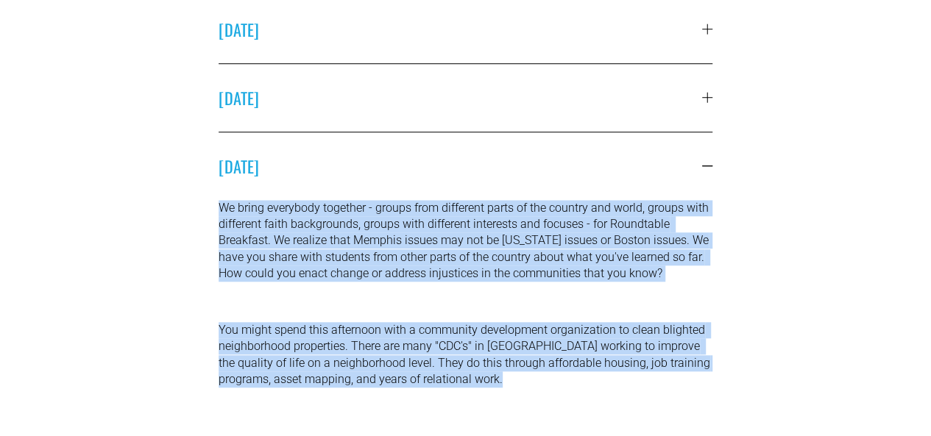
click at [627, 363] on p "You might spend this afternoon with a community development organization to cle…" at bounding box center [466, 355] width 494 height 66
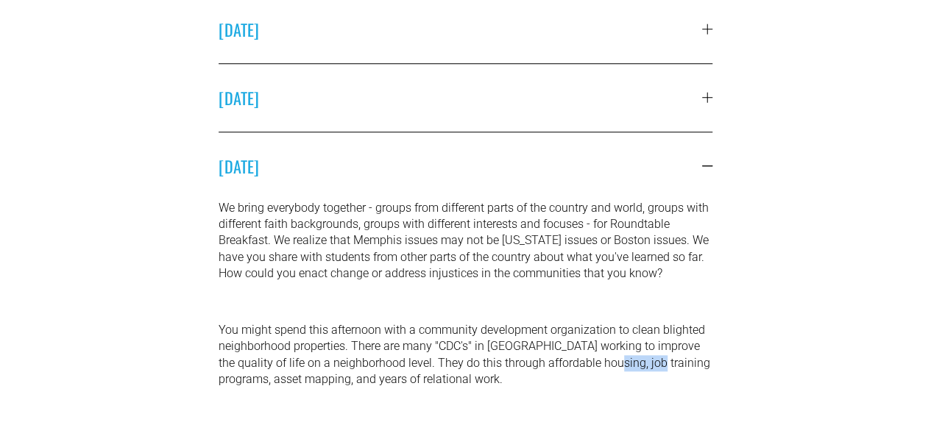
click at [627, 363] on p "You might spend this afternoon with a community development organization to cle…" at bounding box center [466, 355] width 494 height 66
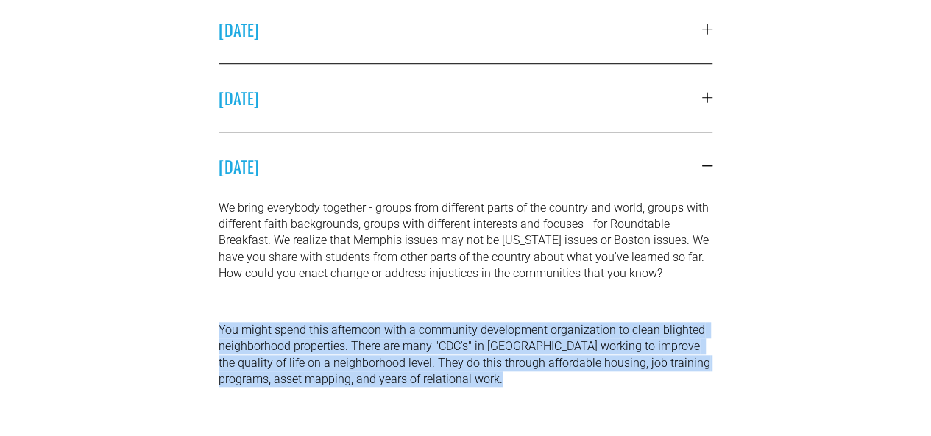
click at [627, 363] on p "You might spend this afternoon with a community development organization to cle…" at bounding box center [466, 355] width 494 height 66
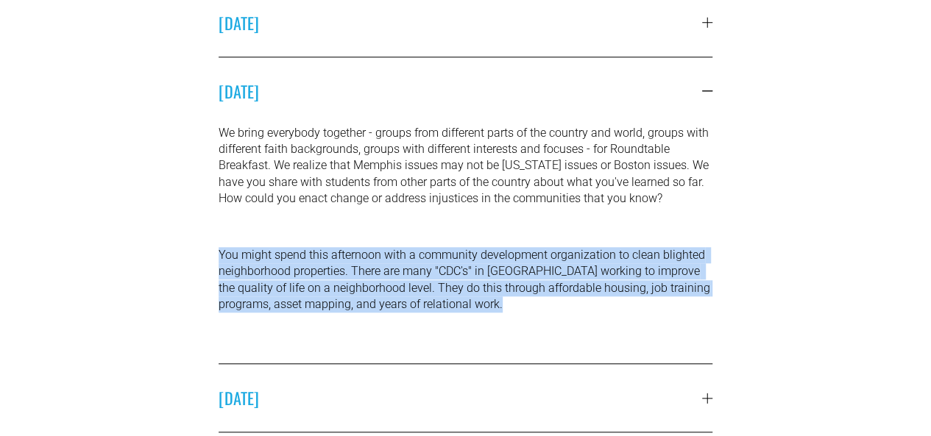
scroll to position [662, 0]
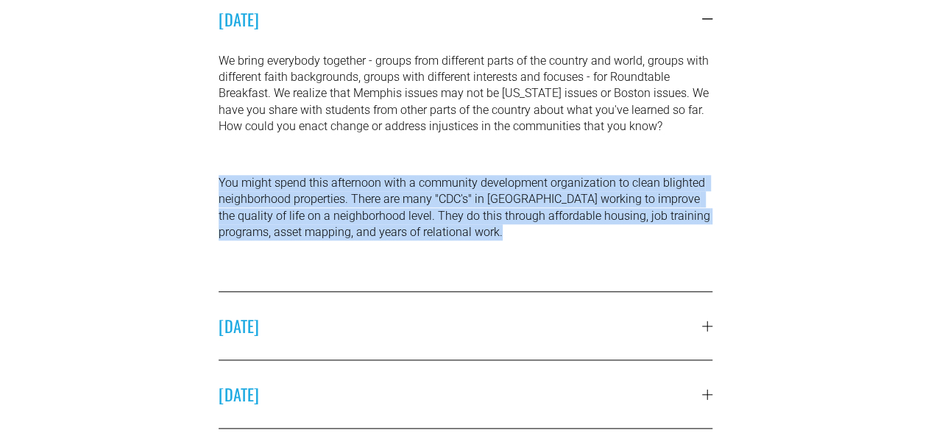
click at [612, 328] on span "THURSDAY" at bounding box center [461, 326] width 484 height 24
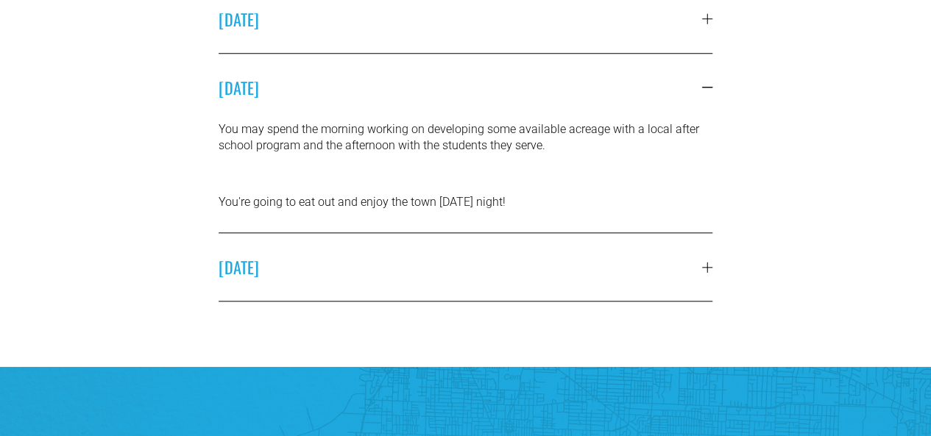
drag, startPoint x: 565, startPoint y: 119, endPoint x: 577, endPoint y: 194, distance: 76.0
click at [577, 194] on li "THURSDAY You may spend the morning working on developing some available acreage…" at bounding box center [466, 144] width 494 height 180
drag, startPoint x: 577, startPoint y: 206, endPoint x: 390, endPoint y: 182, distance: 188.5
click at [475, 183] on div "You may spend the morning working on developing some available acreage with a l…" at bounding box center [466, 177] width 494 height 112
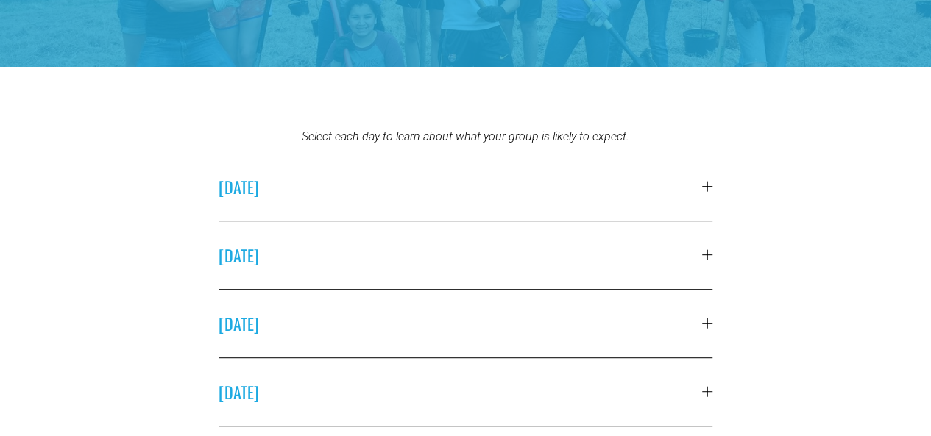
click at [367, 183] on span "SATURDAY" at bounding box center [461, 187] width 484 height 24
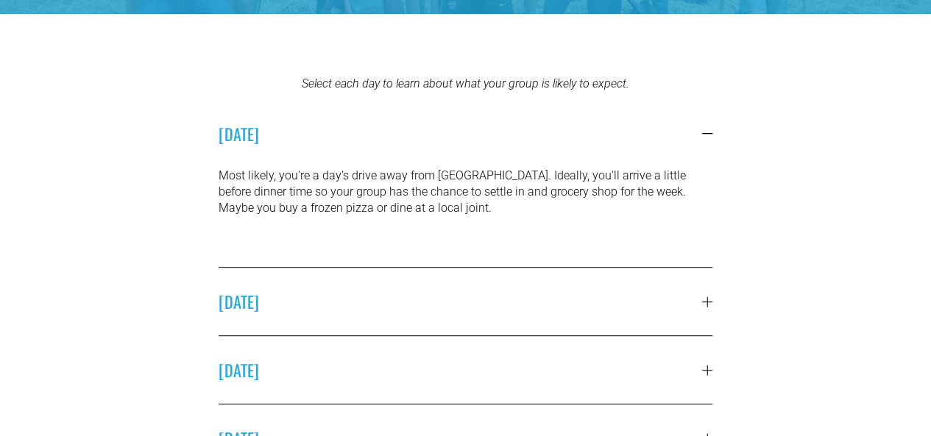
scroll to position [294, 0]
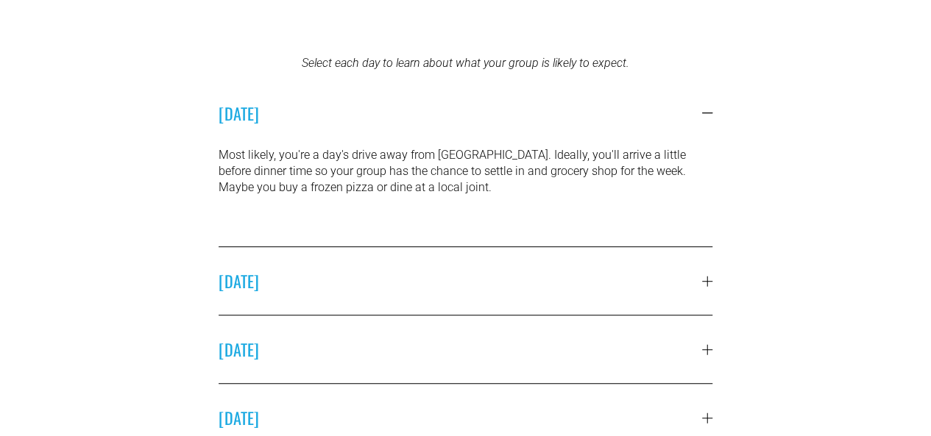
click at [441, 279] on span "SUNDAY" at bounding box center [461, 281] width 484 height 24
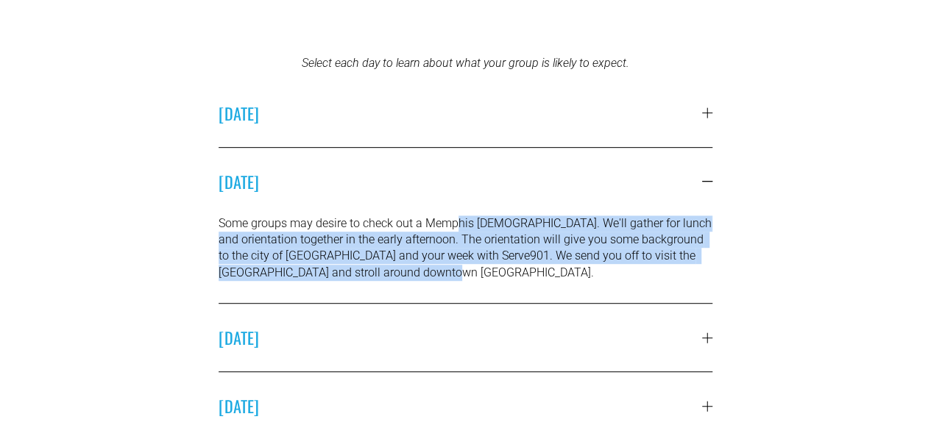
drag, startPoint x: 459, startPoint y: 219, endPoint x: 522, endPoint y: 285, distance: 91.6
click at [522, 285] on div "Some groups may desire to check out a Memphis church. We'll gather for lunch an…" at bounding box center [466, 260] width 494 height 88
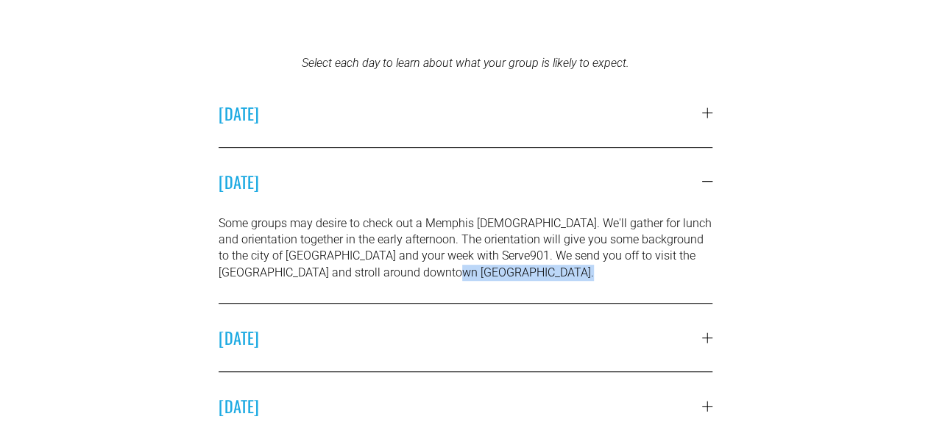
drag, startPoint x: 522, startPoint y: 285, endPoint x: 352, endPoint y: 241, distance: 175.5
click at [419, 260] on div "Some groups may desire to check out a Memphis church. We'll gather for lunch an…" at bounding box center [466, 260] width 494 height 88
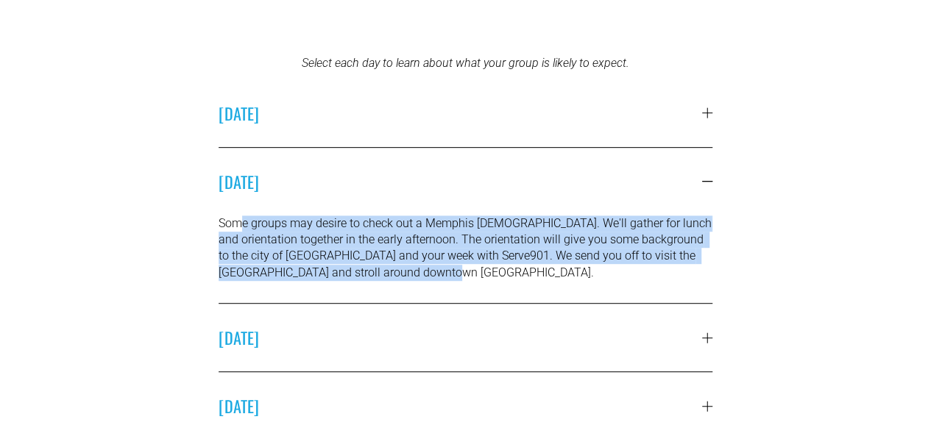
drag, startPoint x: 245, startPoint y: 227, endPoint x: 475, endPoint y: 278, distance: 236.1
click at [475, 278] on p "Some groups may desire to check out a Memphis church. We'll gather for lunch an…" at bounding box center [466, 249] width 494 height 66
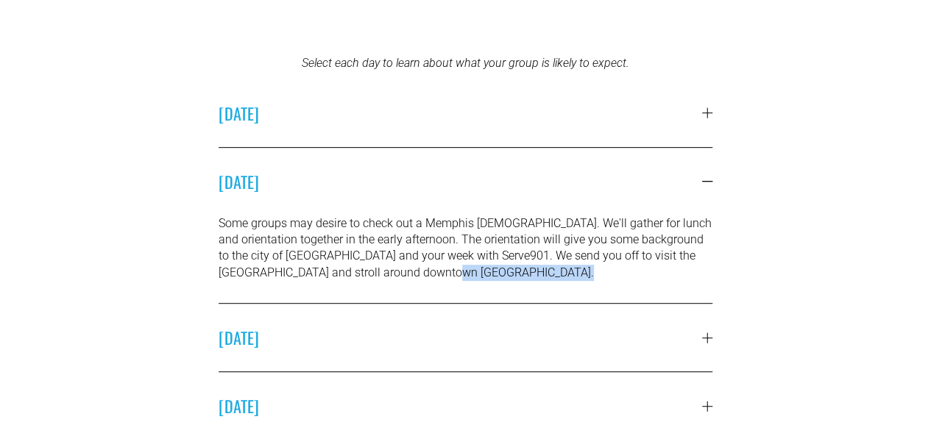
click at [475, 278] on p "Some groups may desire to check out a Memphis church. We'll gather for lunch an…" at bounding box center [466, 249] width 494 height 66
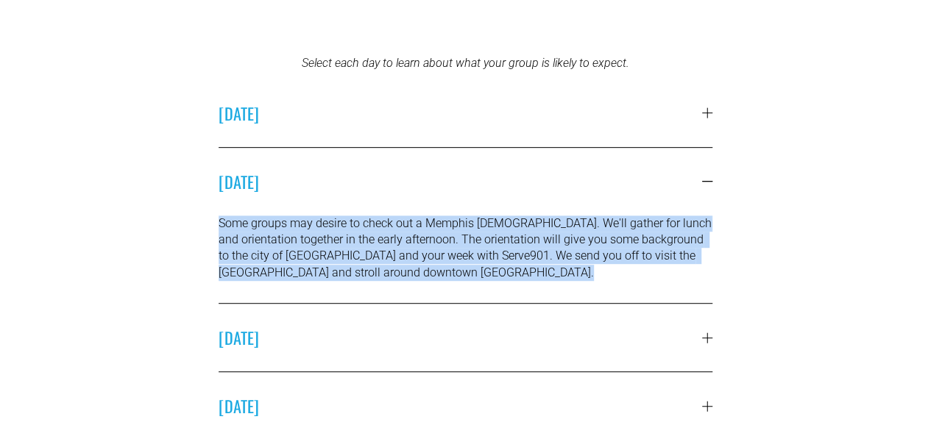
drag, startPoint x: 475, startPoint y: 278, endPoint x: 346, endPoint y: 235, distance: 136.6
click at [347, 236] on p "Some groups may desire to check out a Memphis church. We'll gather for lunch an…" at bounding box center [466, 249] width 494 height 66
click at [346, 235] on p "Some groups may desire to check out a Memphis church. We'll gather for lunch an…" at bounding box center [466, 249] width 494 height 66
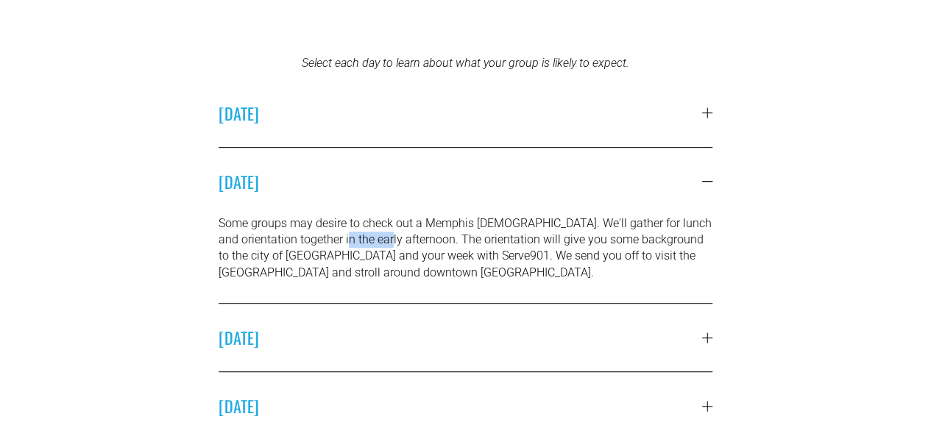
click at [346, 235] on p "Some groups may desire to check out a Memphis church. We'll gather for lunch an…" at bounding box center [466, 249] width 494 height 66
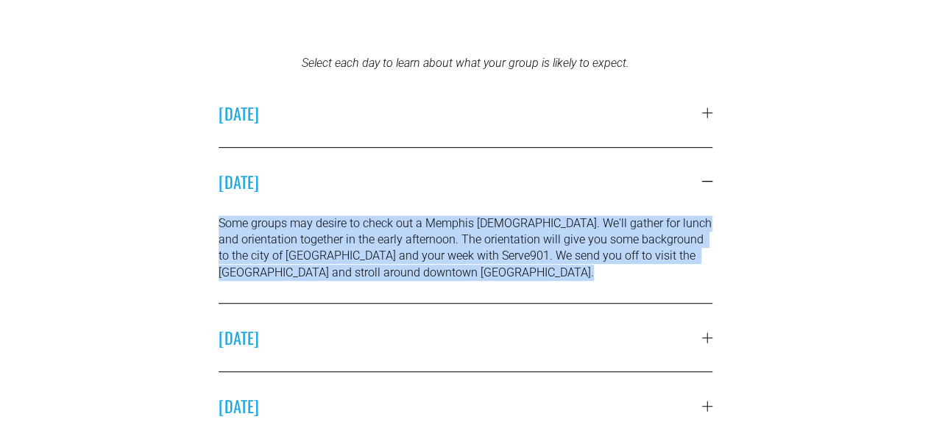
drag, startPoint x: 346, startPoint y: 235, endPoint x: 383, endPoint y: 292, distance: 68.2
click at [383, 292] on div "Some groups may desire to check out a Memphis church. We'll gather for lunch an…" at bounding box center [466, 260] width 494 height 88
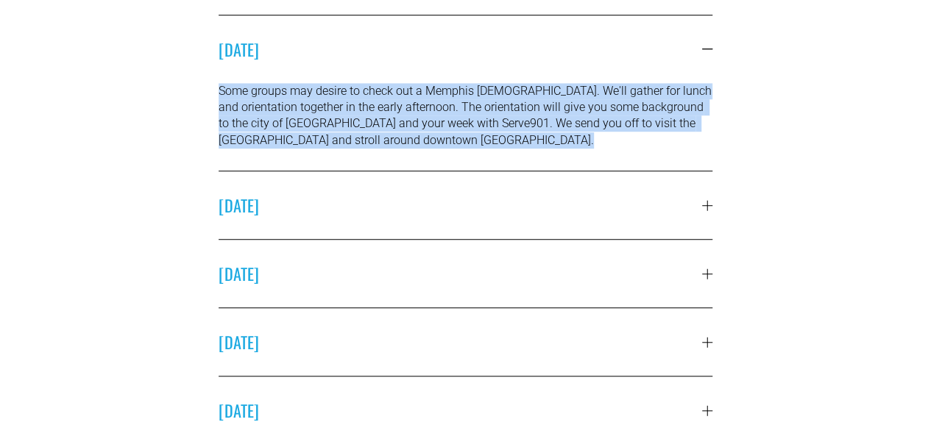
scroll to position [442, 0]
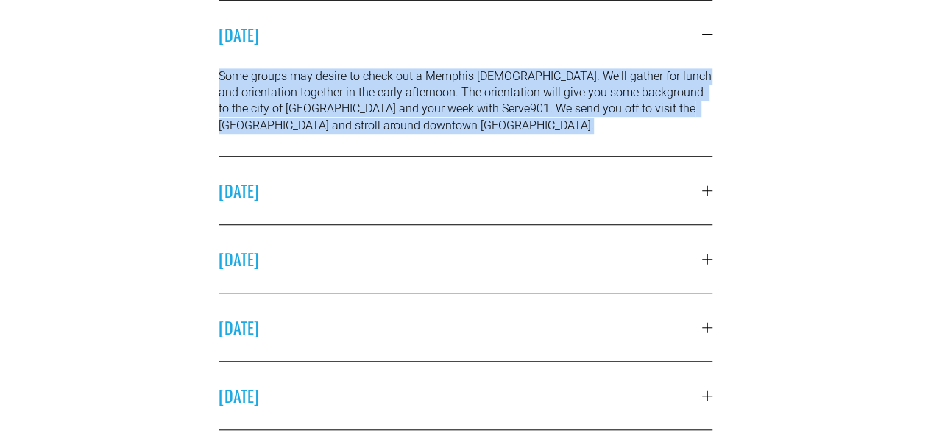
click at [468, 202] on span "MONDAY" at bounding box center [461, 191] width 484 height 24
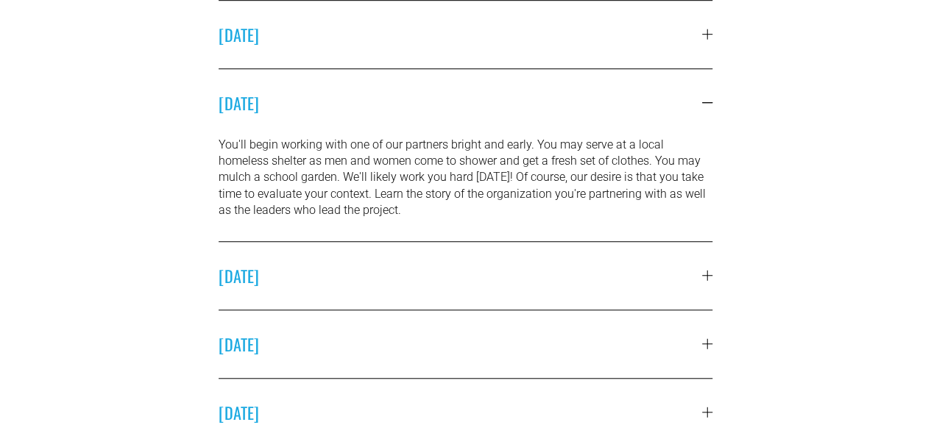
click at [570, 316] on button "WEDNESDAY" at bounding box center [466, 345] width 494 height 68
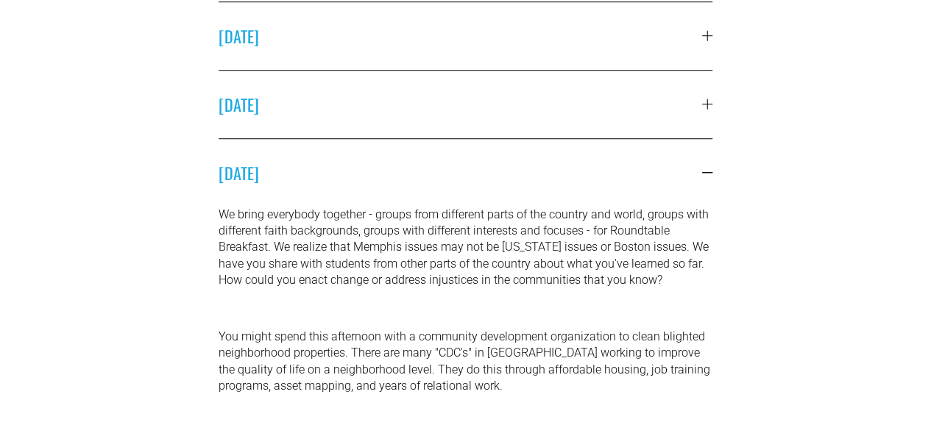
scroll to position [662, 0]
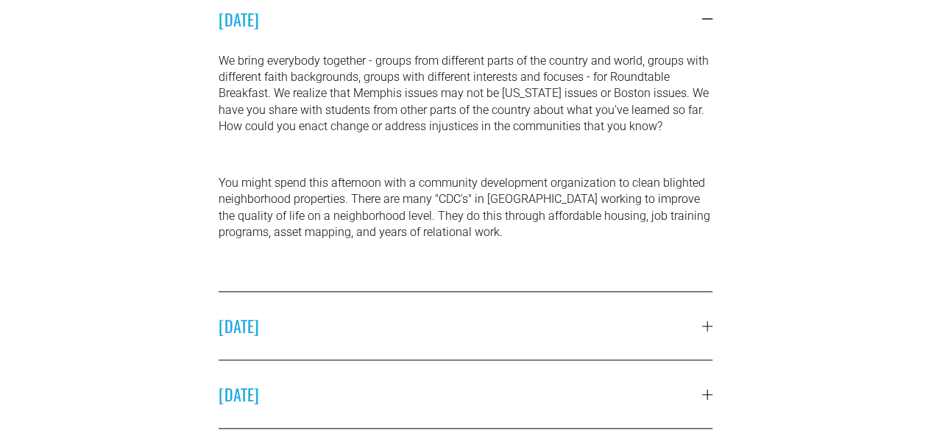
click at [556, 336] on span "THURSDAY" at bounding box center [461, 326] width 484 height 24
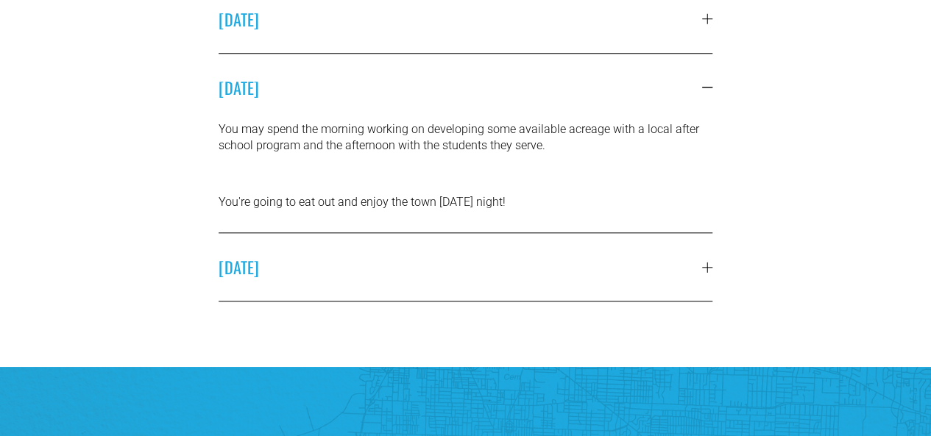
click at [544, 301] on button "FRIDAY" at bounding box center [466, 267] width 494 height 68
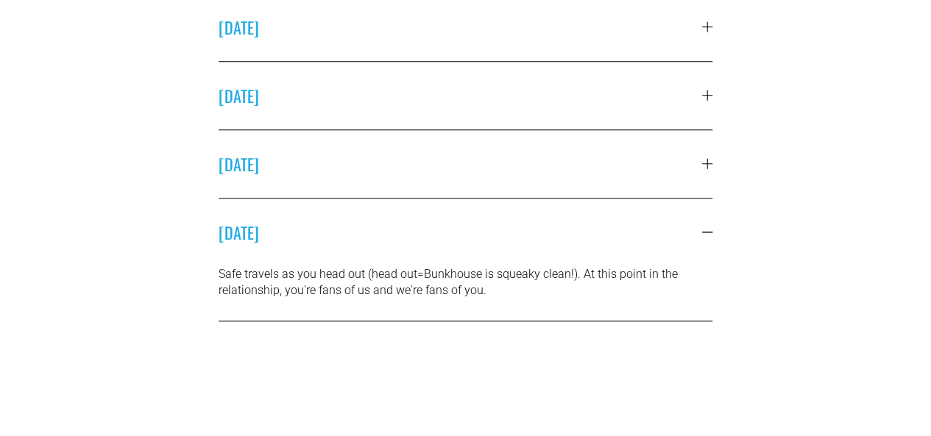
scroll to position [515, 0]
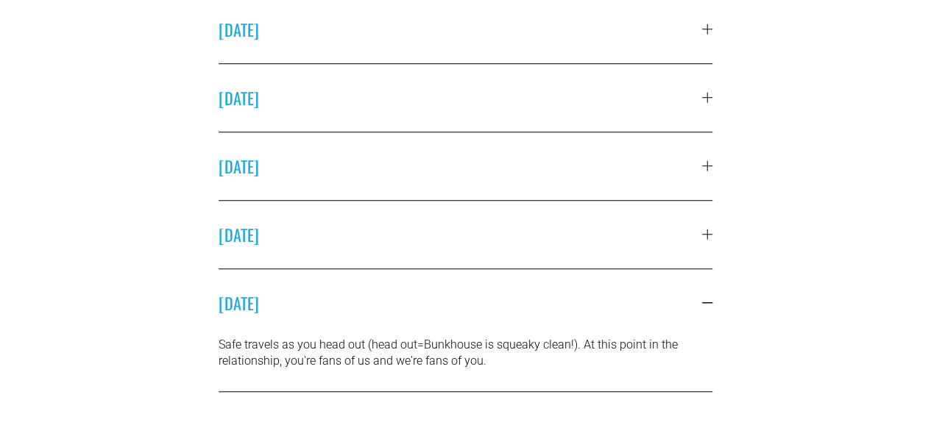
click at [533, 257] on button "THURSDAY" at bounding box center [466, 235] width 494 height 68
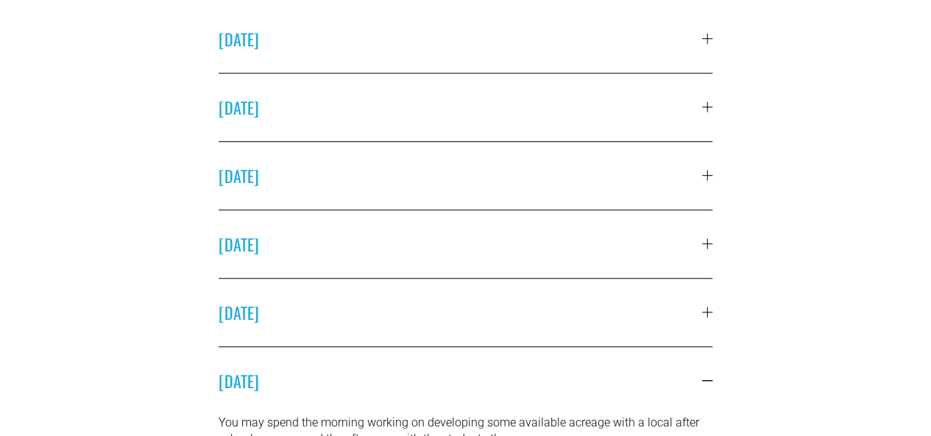
scroll to position [442, 0]
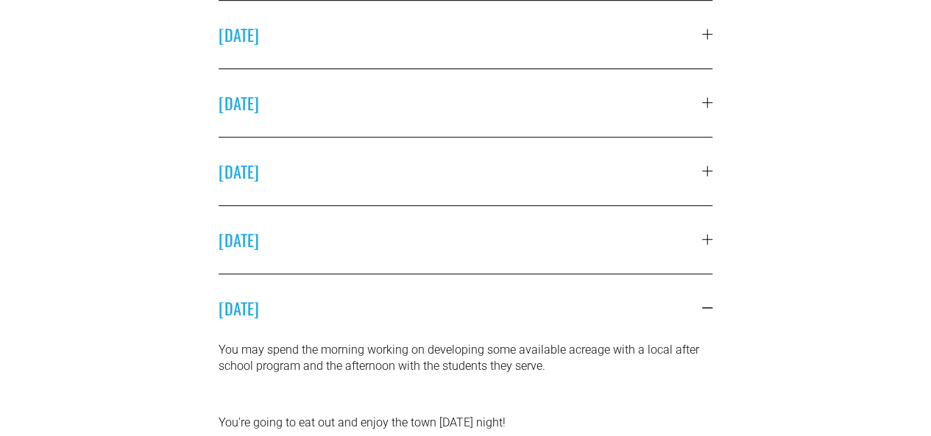
drag, startPoint x: 364, startPoint y: 173, endPoint x: 392, endPoint y: 248, distance: 79.9
click at [392, 248] on ul "SATURDAY Most likely, you're a day's drive away from Memphis. Ideally, you'll a…" at bounding box center [466, 227] width 494 height 591
drag, startPoint x: 392, startPoint y: 248, endPoint x: 405, endPoint y: 312, distance: 65.4
click at [405, 310] on ul "SATURDAY Most likely, you're a day's drive away from Memphis. Ideally, you'll a…" at bounding box center [466, 227] width 494 height 591
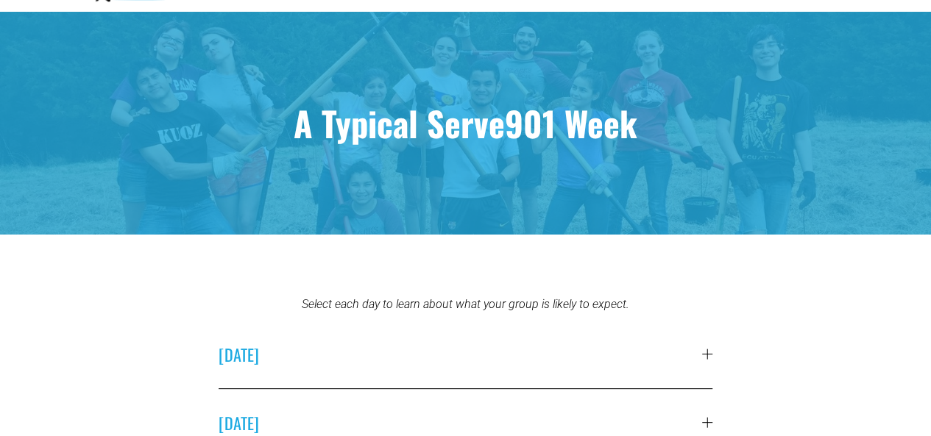
scroll to position [147, 0]
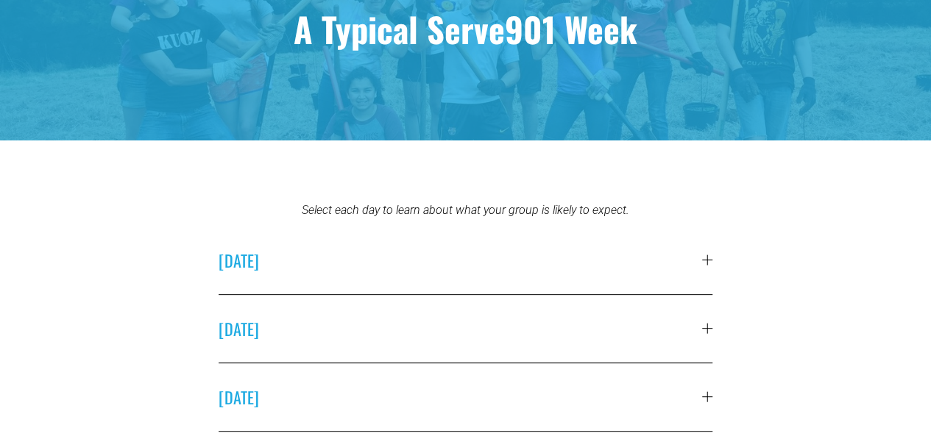
click at [568, 217] on em "Select each day to learn about what your group is likely to expect." at bounding box center [466, 210] width 328 height 14
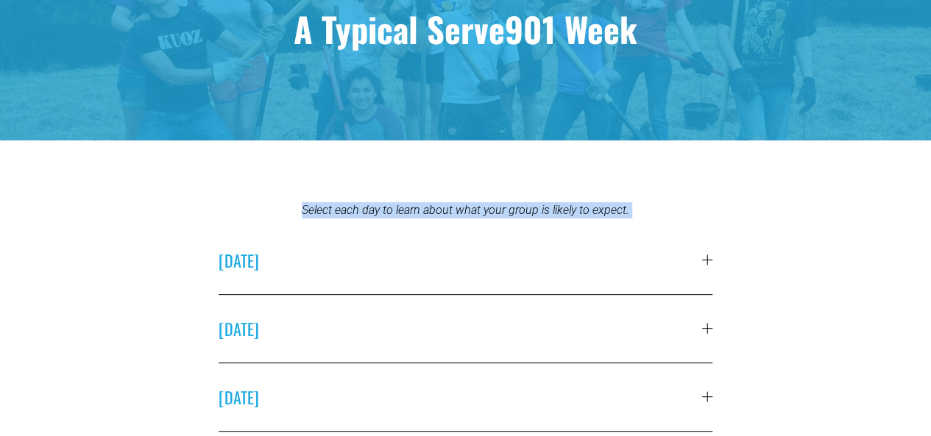
click at [568, 217] on em "Select each day to learn about what your group is likely to expect." at bounding box center [466, 210] width 328 height 14
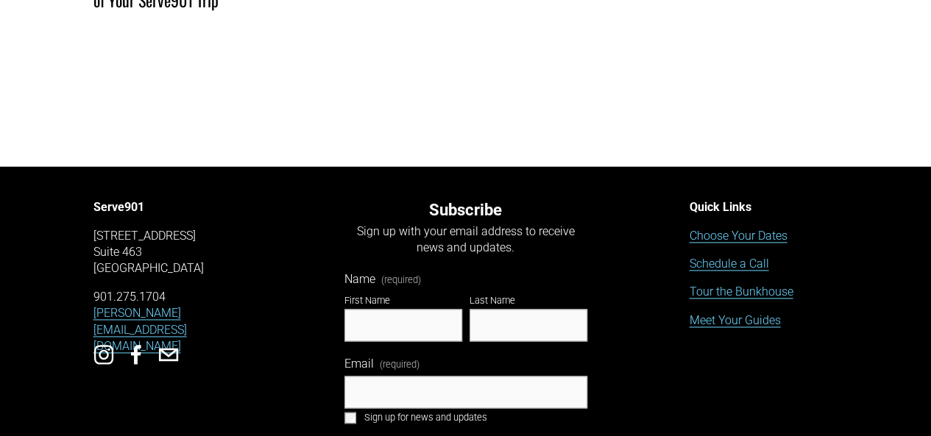
scroll to position [1015, 0]
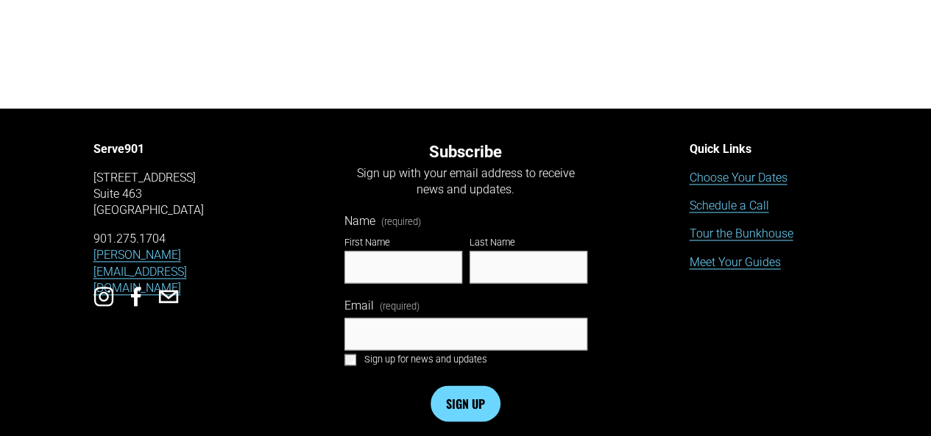
click at [753, 226] on link "Tour the Bunkhouse" at bounding box center [741, 234] width 104 height 16
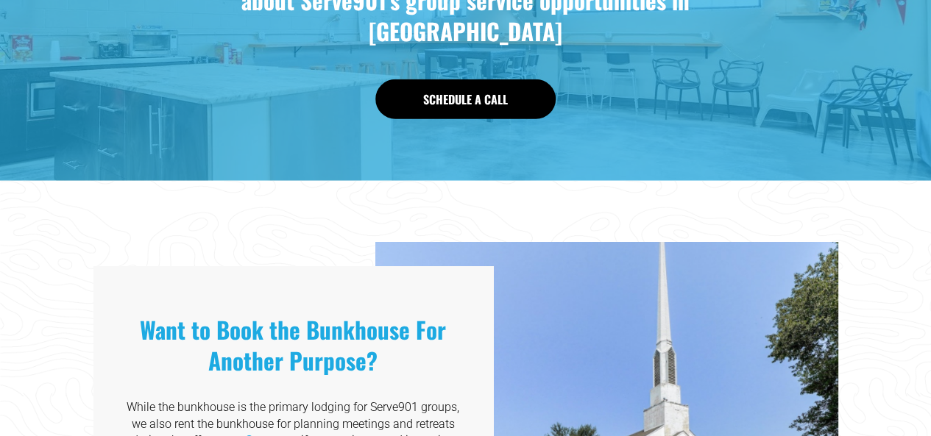
scroll to position [1806, 0]
